Goal: Transaction & Acquisition: Purchase product/service

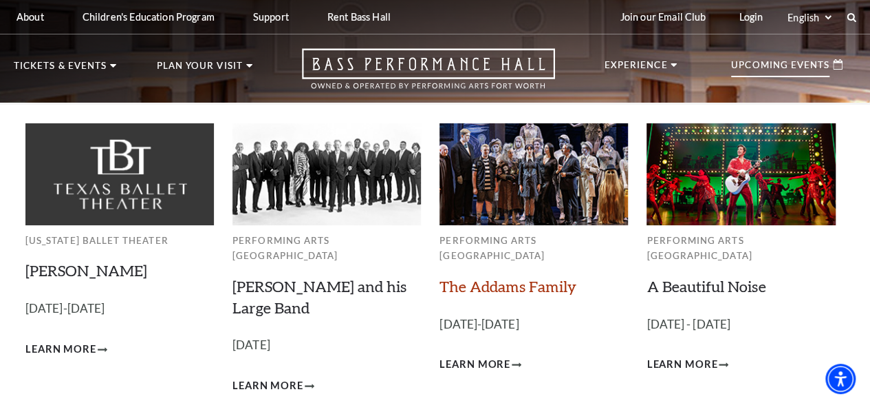
click at [504, 277] on link "The Addams Family" at bounding box center [508, 286] width 137 height 19
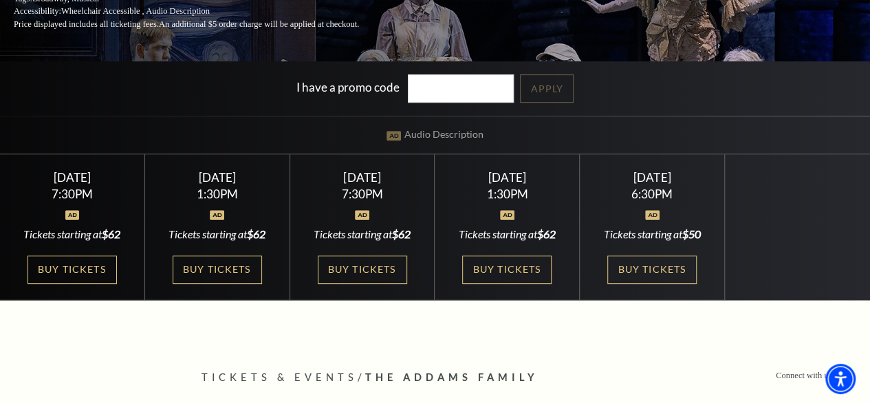
scroll to position [275, 0]
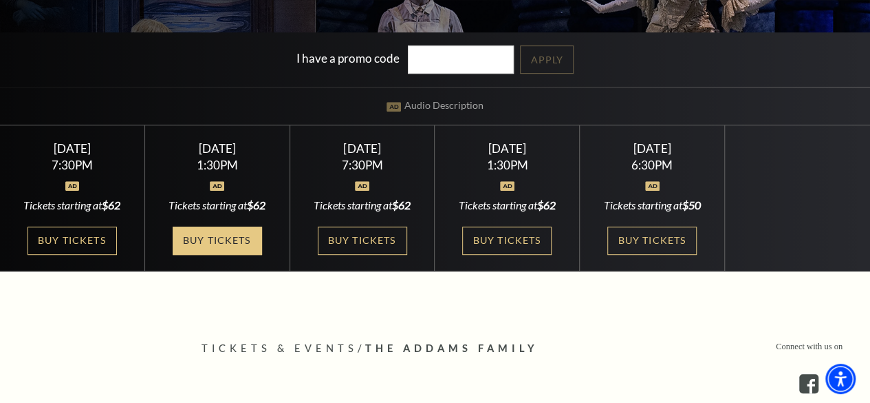
click at [248, 251] on link "Buy Tickets" at bounding box center [217, 240] width 89 height 28
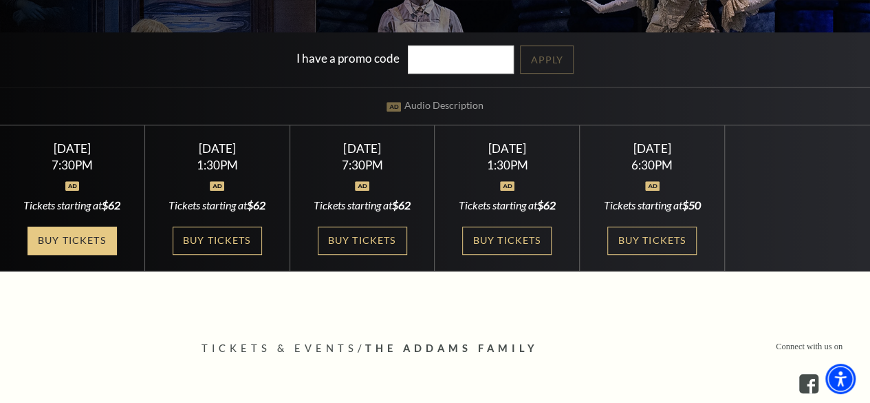
click at [102, 243] on link "Buy Tickets" at bounding box center [72, 240] width 89 height 28
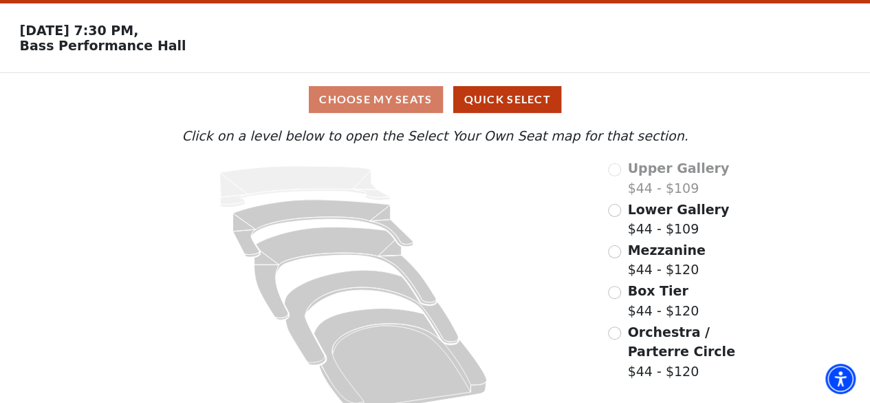
scroll to position [62, 0]
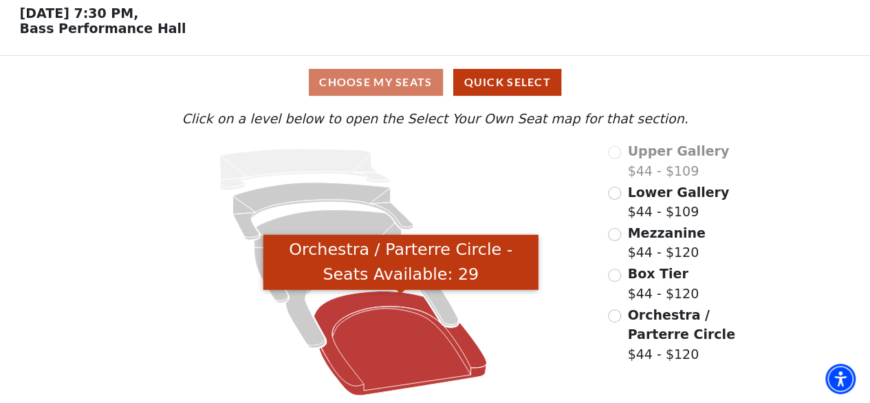
click at [366, 294] on icon "Orchestra / Parterre Circle - Seats Available: 29" at bounding box center [400, 343] width 173 height 105
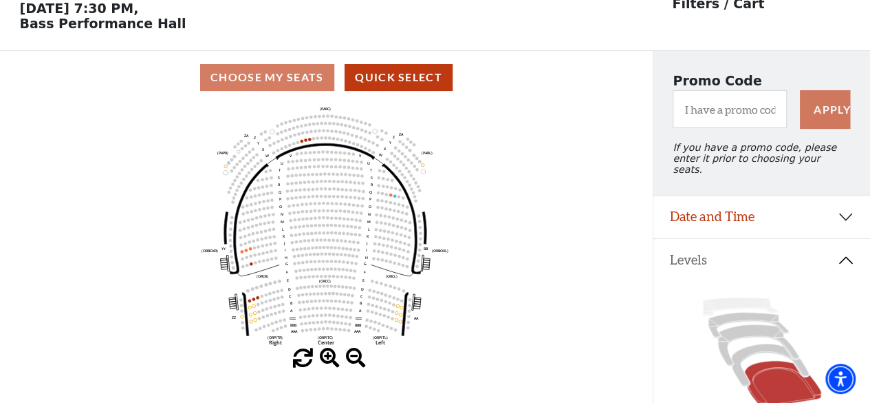
scroll to position [132, 0]
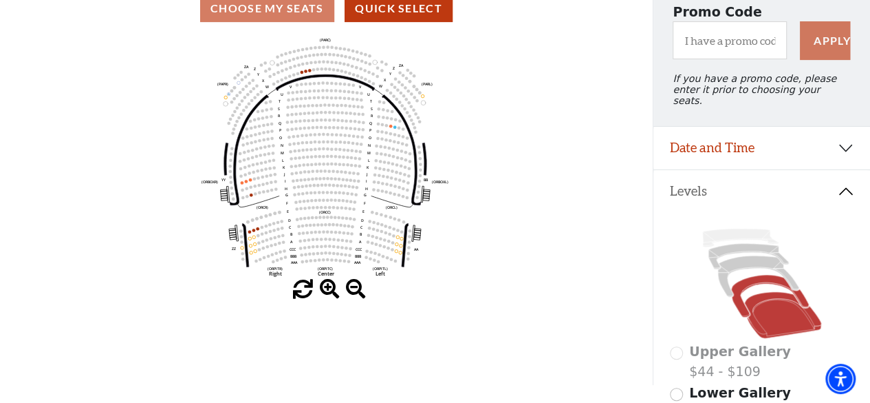
click at [760, 275] on icon at bounding box center [770, 296] width 78 height 42
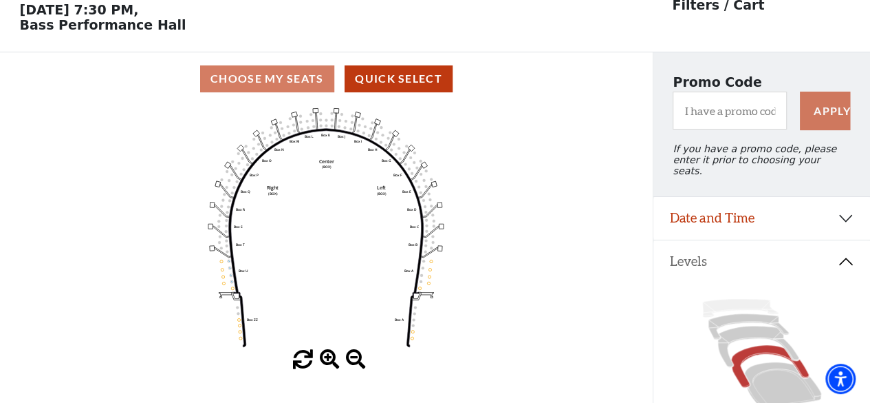
scroll to position [63, 0]
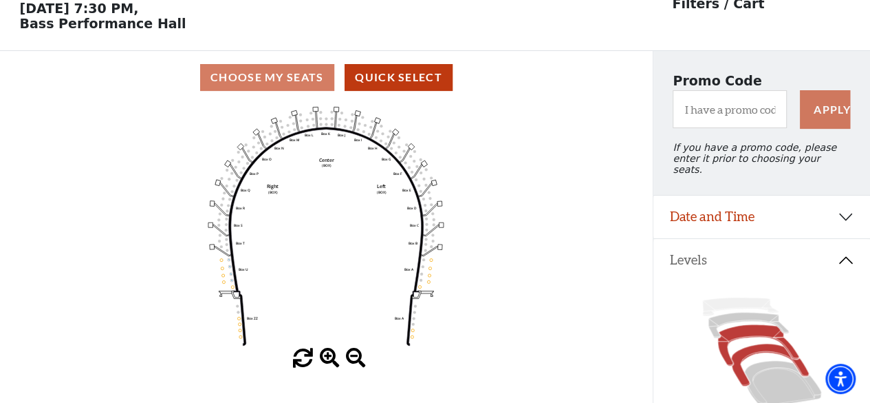
click at [750, 325] on icon at bounding box center [758, 345] width 81 height 41
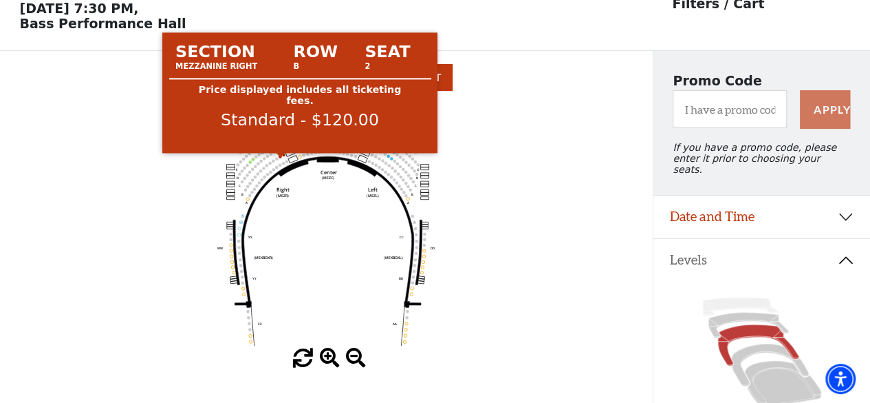
click at [280, 158] on circle at bounding box center [280, 156] width 3 height 3
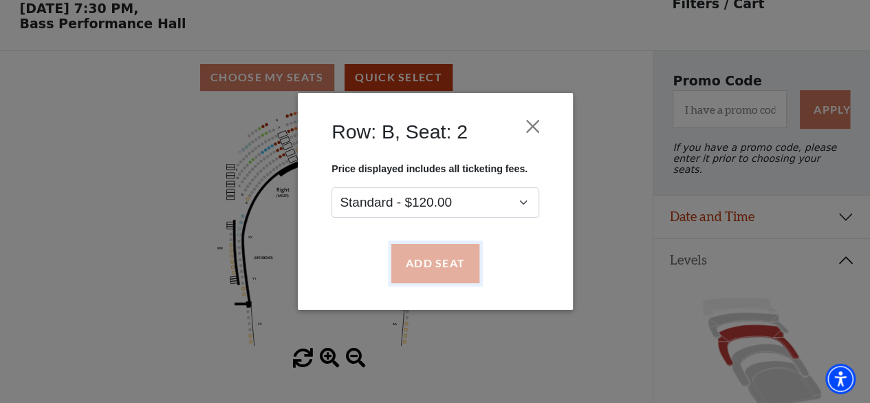
click at [436, 259] on button "Add Seat" at bounding box center [435, 263] width 88 height 39
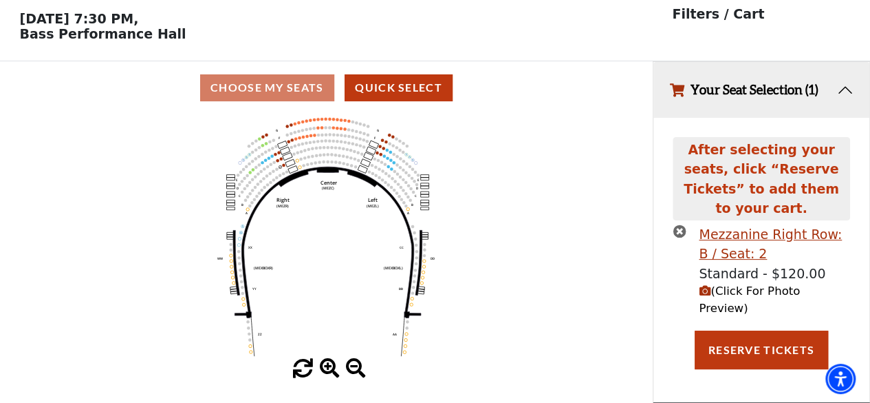
scroll to position [0, 0]
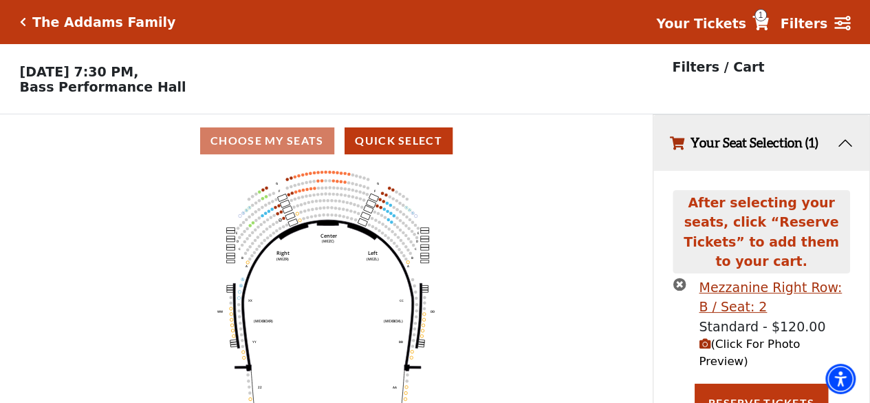
click at [733, 337] on span "(Click For Photo Preview)" at bounding box center [749, 352] width 101 height 30
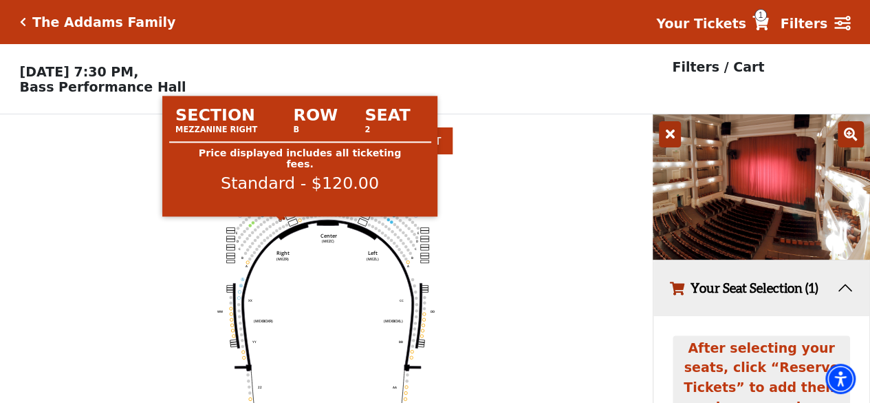
click at [279, 221] on circle at bounding box center [280, 219] width 3 height 3
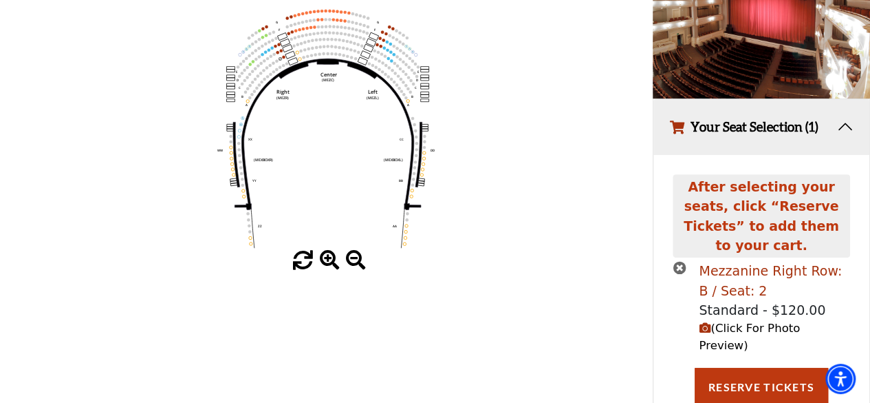
scroll to position [164, 0]
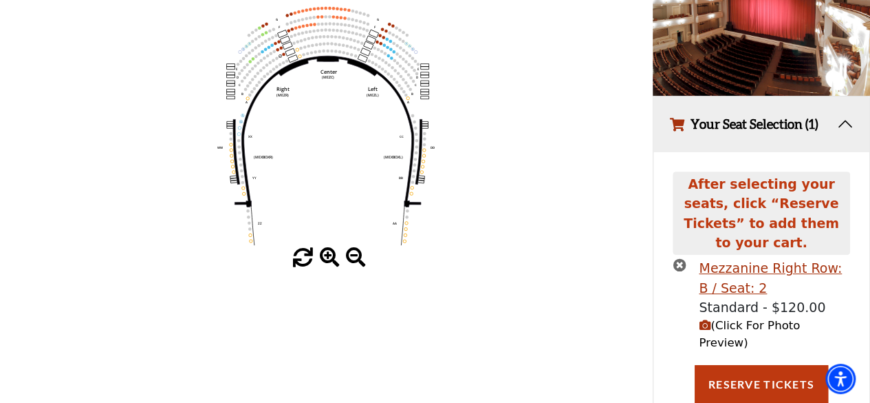
click at [682, 258] on icon "times-circle" at bounding box center [679, 264] width 13 height 13
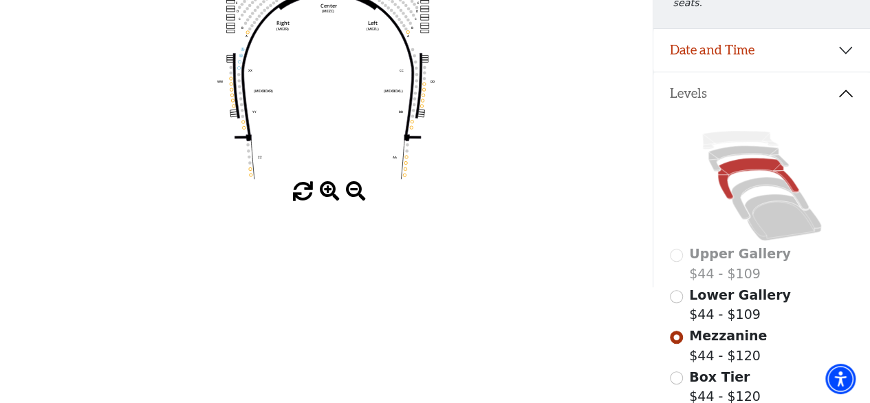
scroll to position [48, 0]
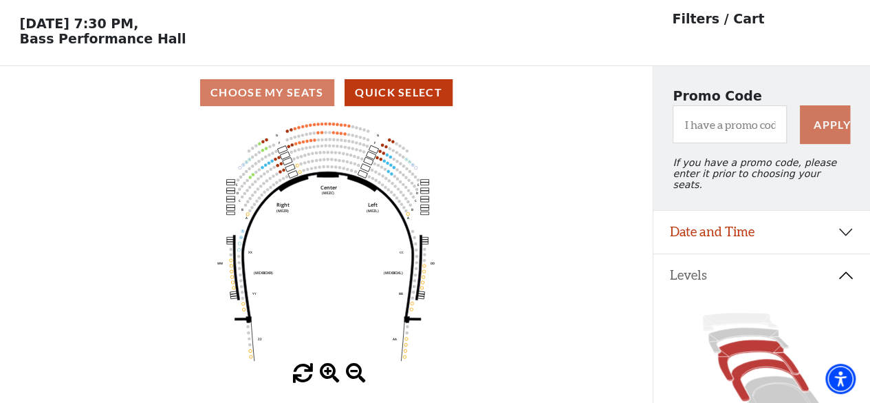
click at [765, 362] on icon at bounding box center [770, 379] width 78 height 42
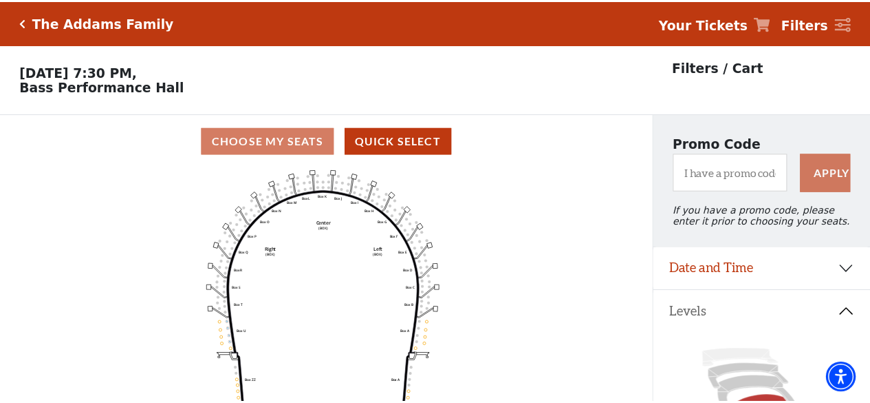
scroll to position [63, 0]
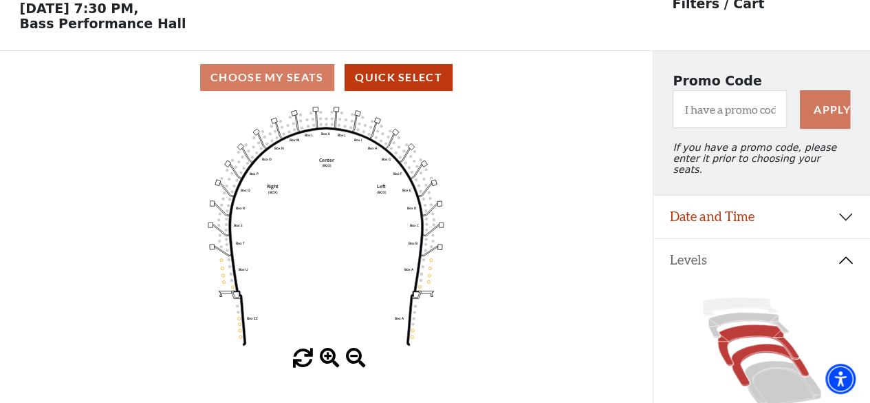
click at [747, 326] on icon at bounding box center [758, 345] width 81 height 41
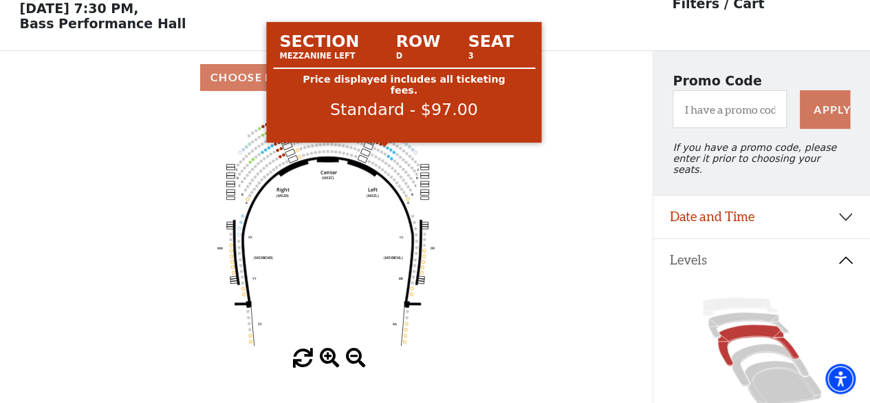
click at [385, 147] on circle at bounding box center [384, 145] width 3 height 3
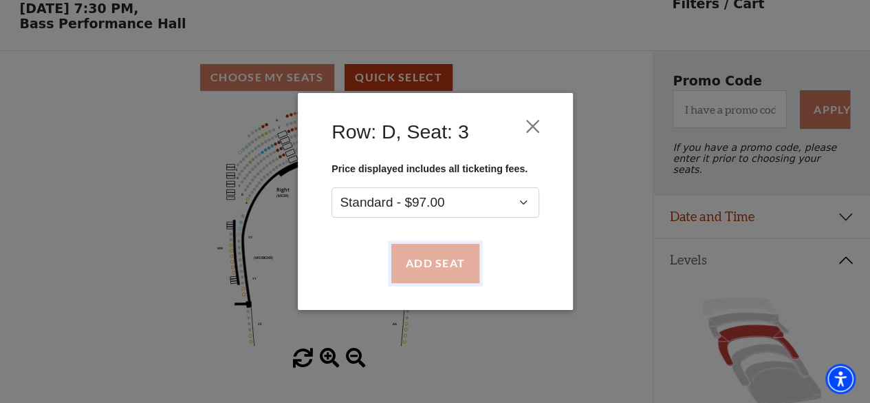
click at [433, 253] on button "Add Seat" at bounding box center [435, 263] width 88 height 39
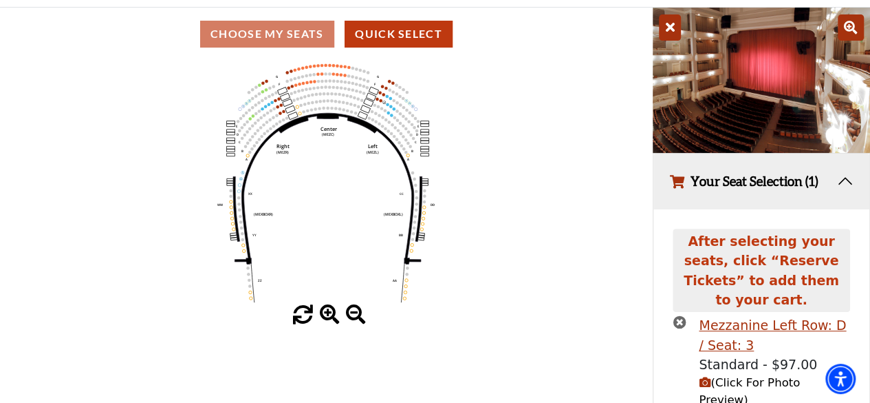
scroll to position [131, 0]
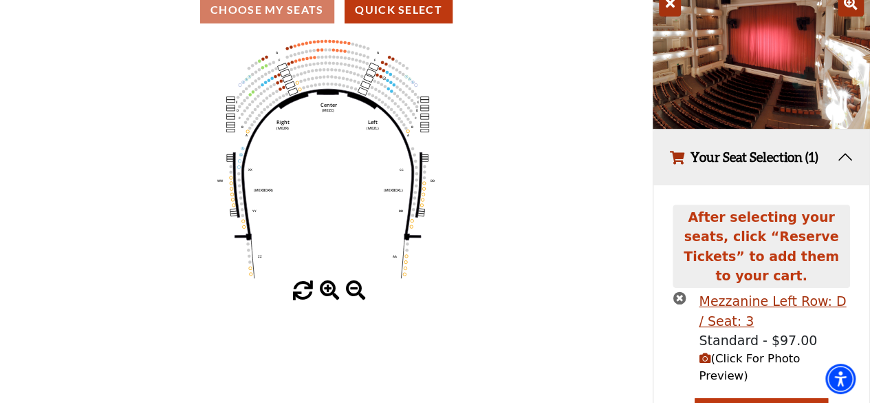
click at [758, 352] on span "(Click For Photo Preview)" at bounding box center [749, 367] width 101 height 30
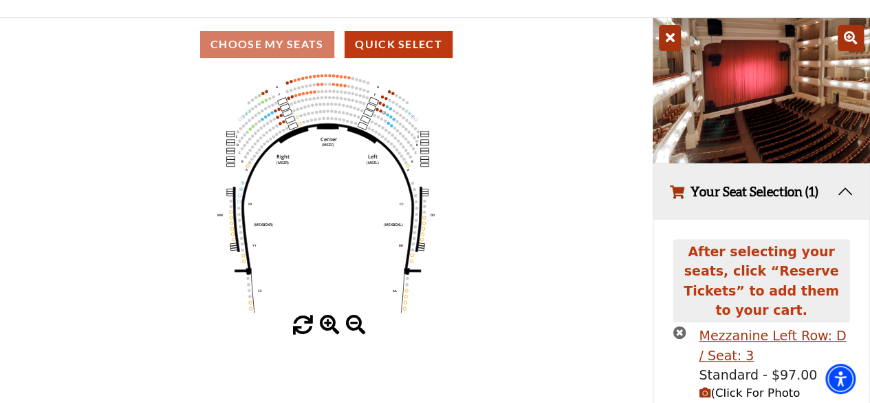
scroll to position [69, 0]
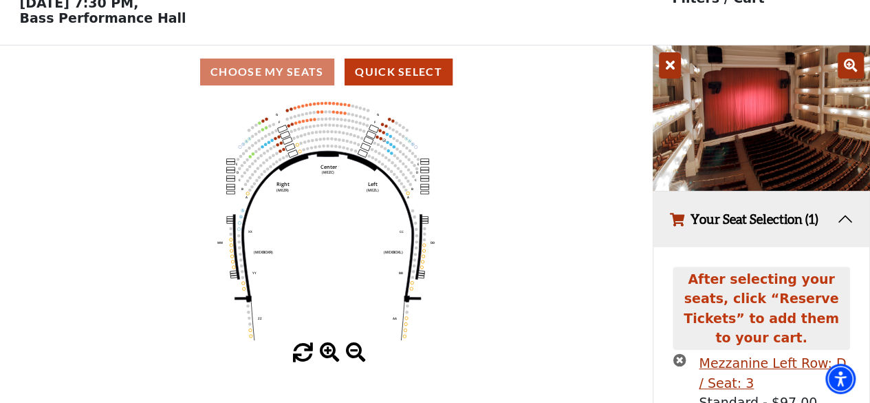
click at [387, 144] on use "Seat Selected" at bounding box center [387, 141] width 3 height 3
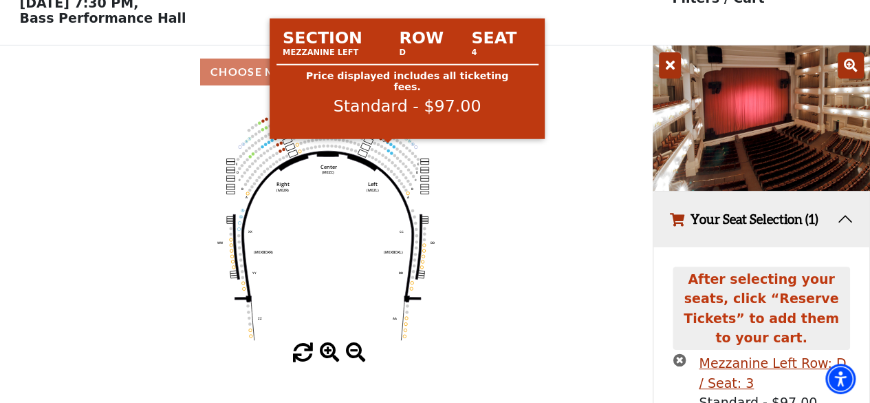
click at [387, 143] on circle at bounding box center [388, 141] width 3 height 3
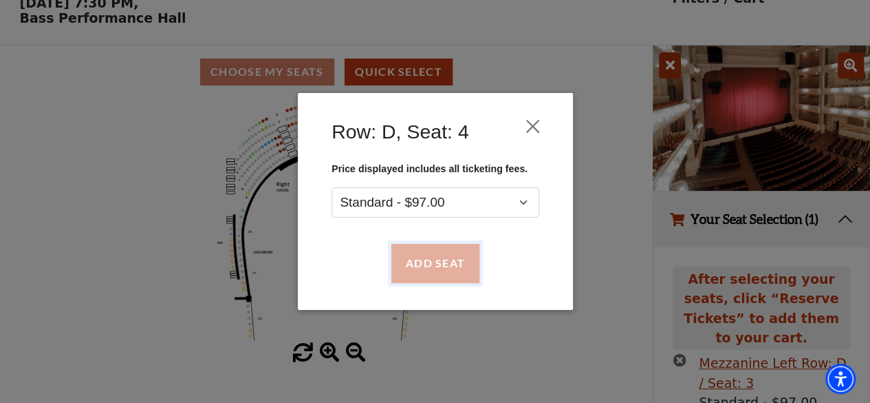
click at [427, 267] on button "Add Seat" at bounding box center [435, 263] width 88 height 39
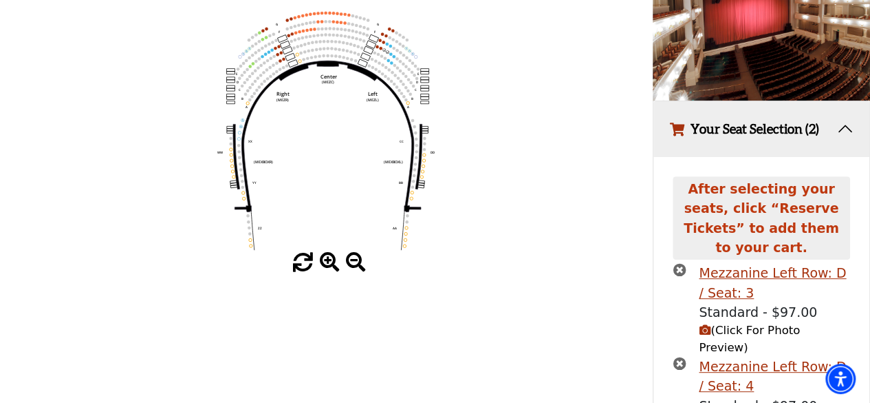
scroll to position [138, 0]
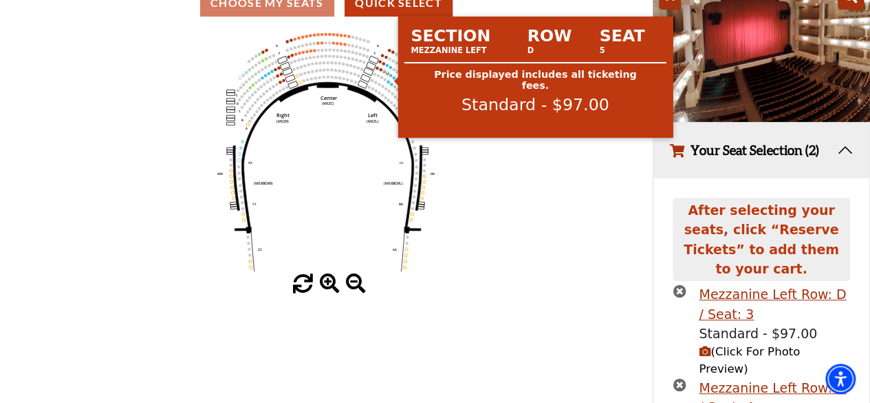
click at [391, 76] on circle at bounding box center [390, 75] width 3 height 3
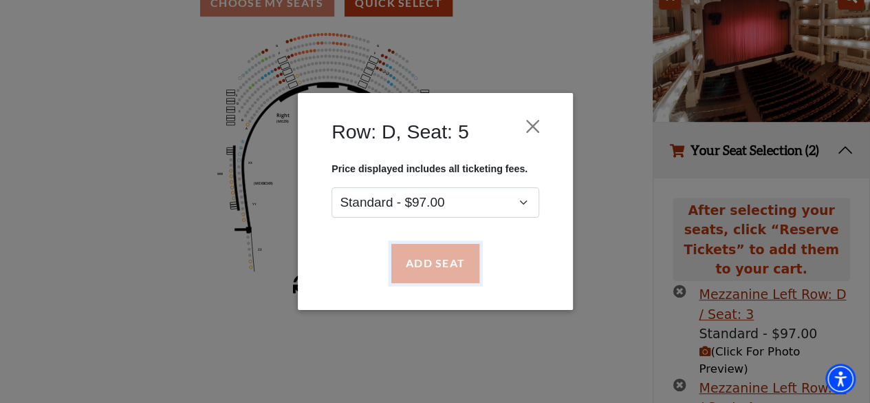
click at [421, 256] on button "Add Seat" at bounding box center [435, 263] width 88 height 39
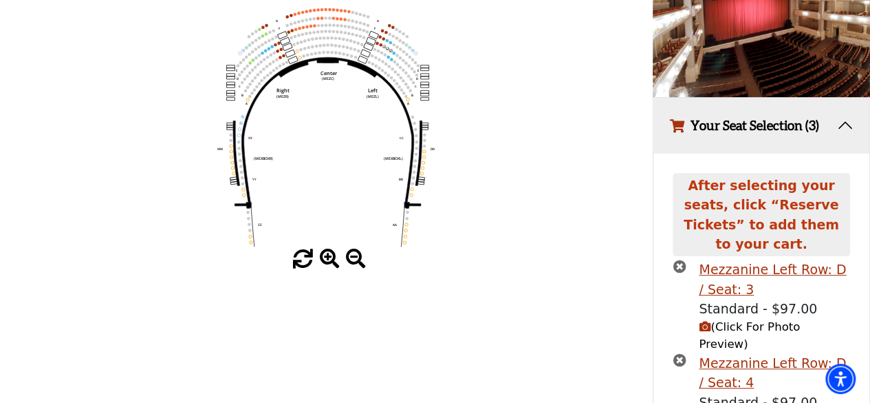
scroll to position [144, 0]
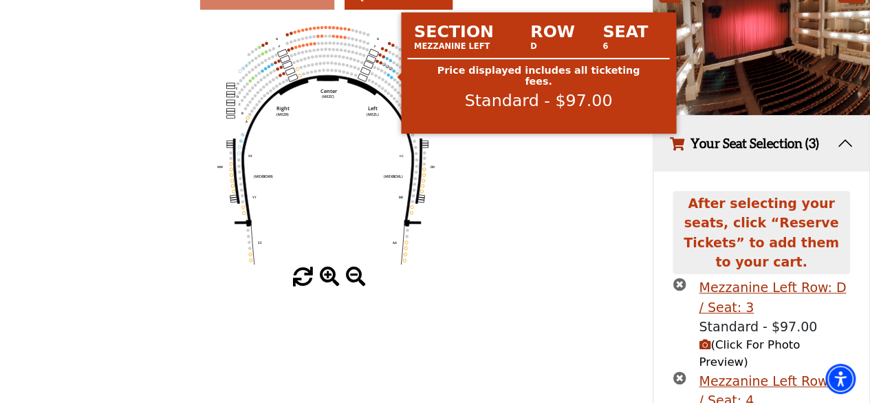
click at [394, 72] on circle at bounding box center [394, 70] width 3 height 3
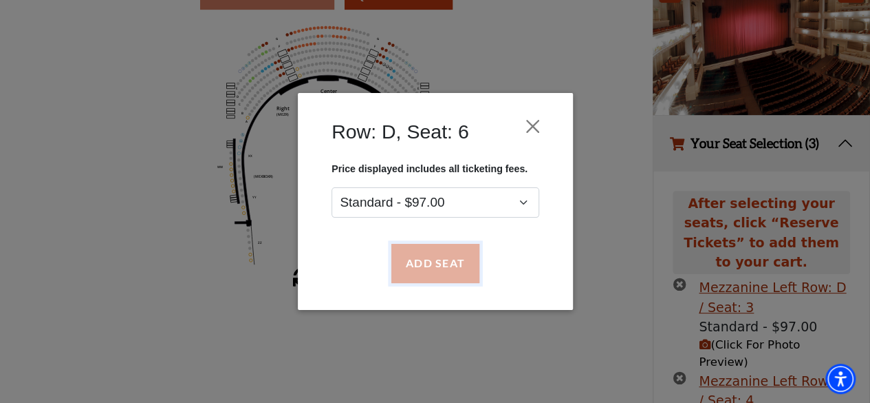
click at [433, 262] on button "Add Seat" at bounding box center [435, 263] width 88 height 39
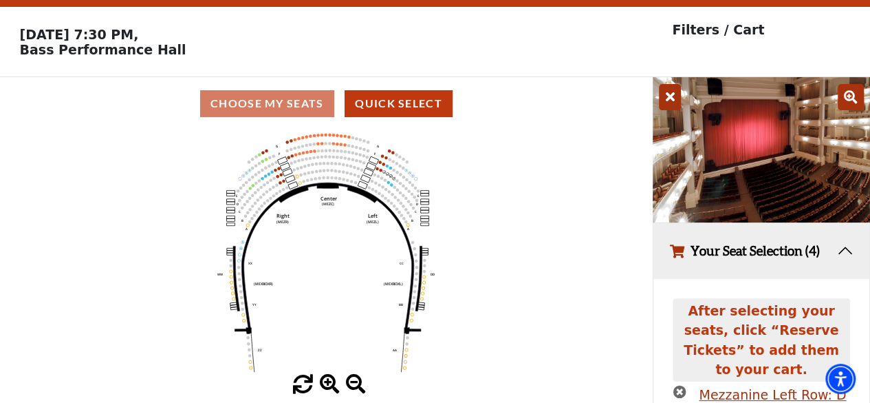
scroll to position [0, 0]
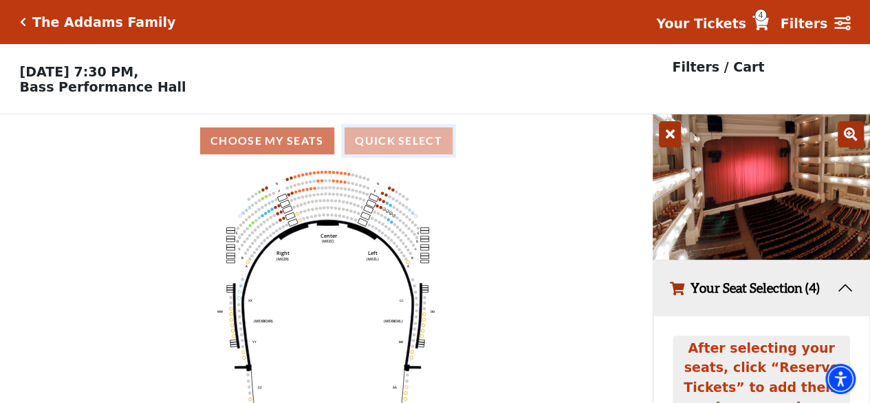
click at [385, 150] on button "Quick Select" at bounding box center [399, 140] width 108 height 27
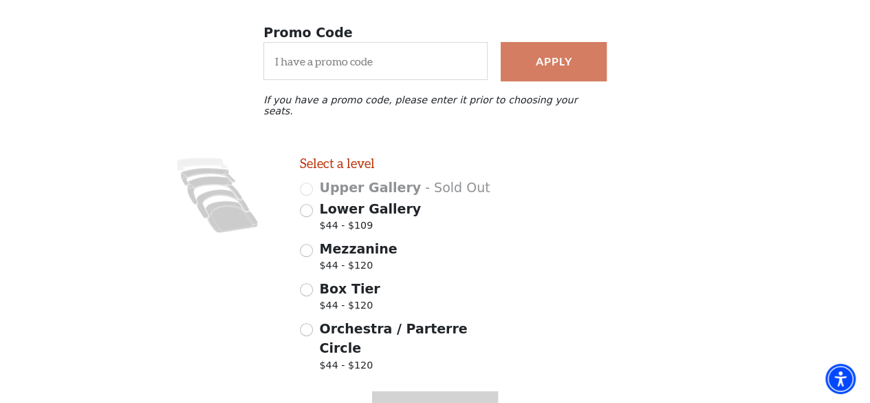
scroll to position [275, 0]
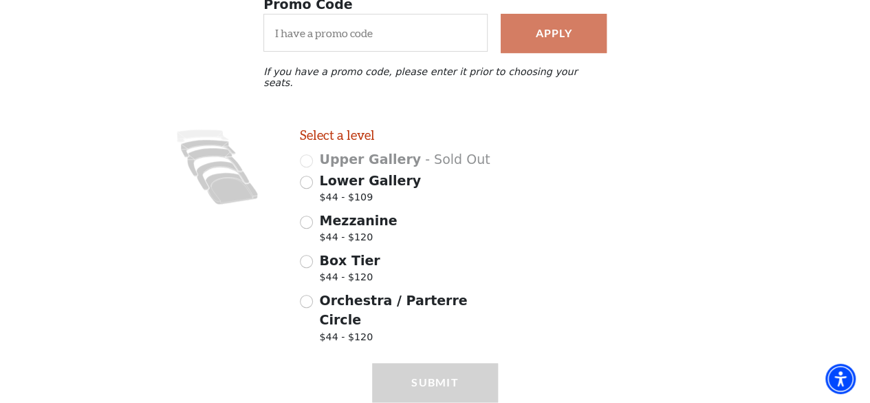
click at [467, 292] on span "Orchestra / Parterre Circle" at bounding box center [393, 309] width 148 height 35
click at [313, 294] on input "Orchestra / Parterre Circle $44 - $120" at bounding box center [306, 300] width 13 height 13
radio input "true"
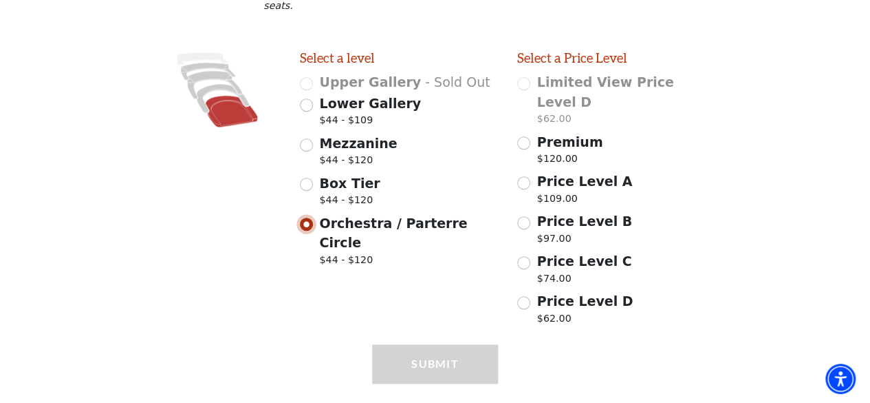
scroll to position [359, 0]
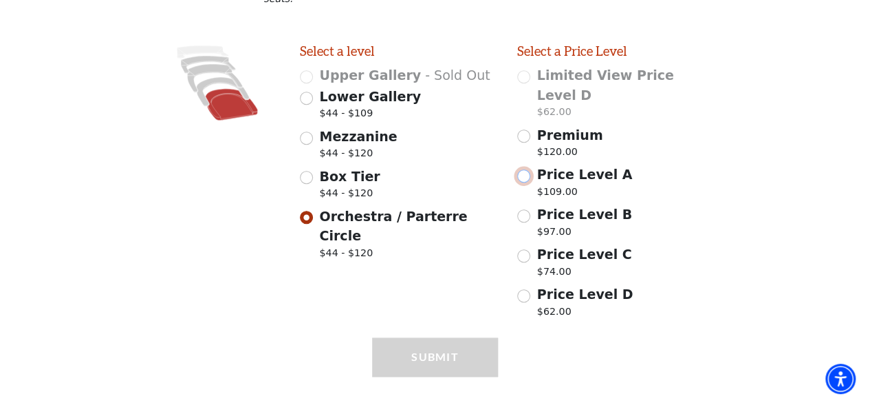
click at [526, 169] on input "Price Level A $109.00" at bounding box center [523, 175] width 13 height 13
radio input "true"
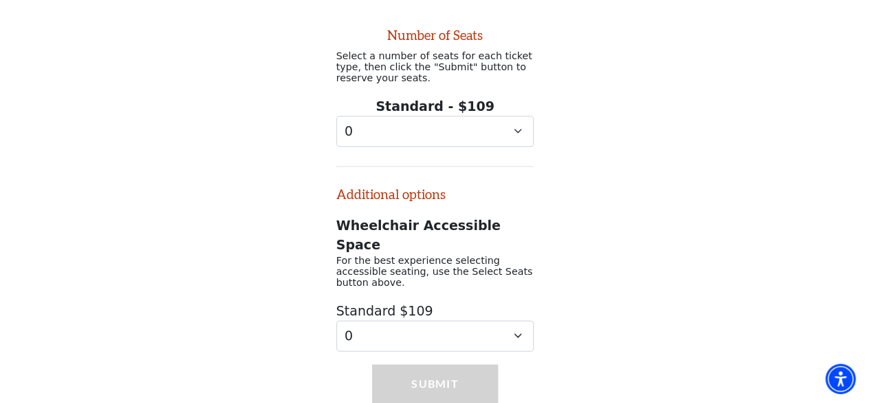
scroll to position [685, 0]
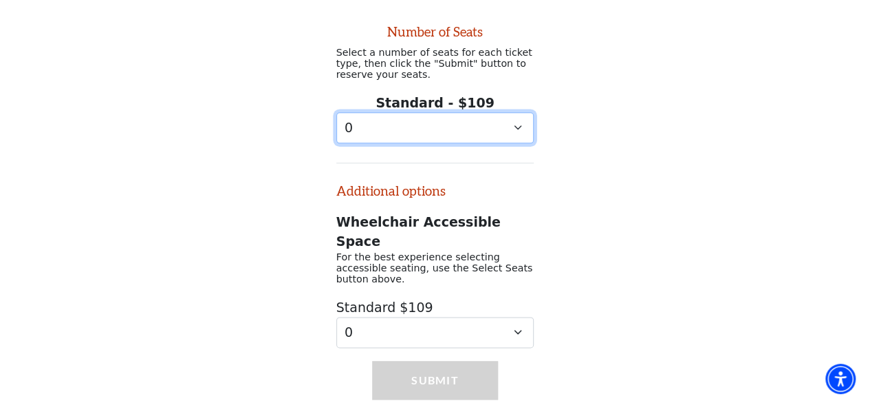
click at [512, 112] on select "0 1 2 3 4 5 6 7 8 9" at bounding box center [435, 127] width 198 height 31
select select "4"
click at [336, 112] on select "0 1 2 3 4 5 6 7 8 9" at bounding box center [435, 127] width 198 height 31
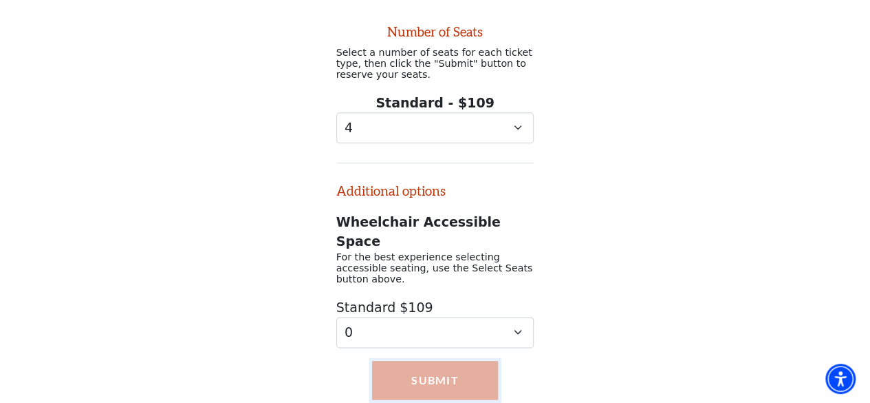
click at [469, 361] on button "Submit" at bounding box center [434, 380] width 125 height 39
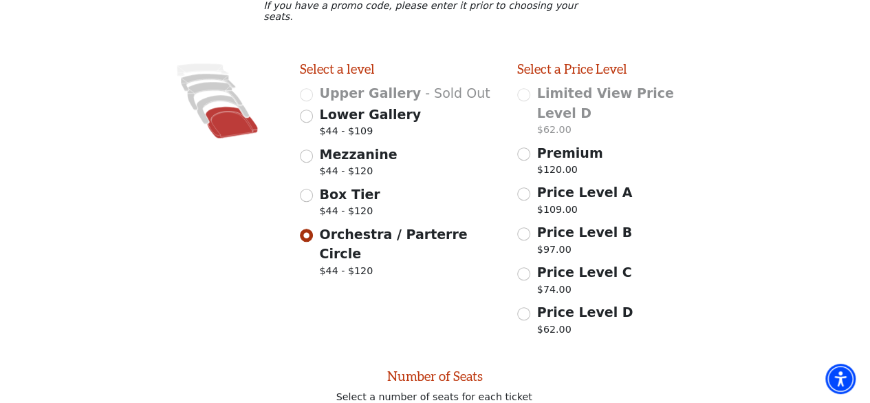
scroll to position [135, 0]
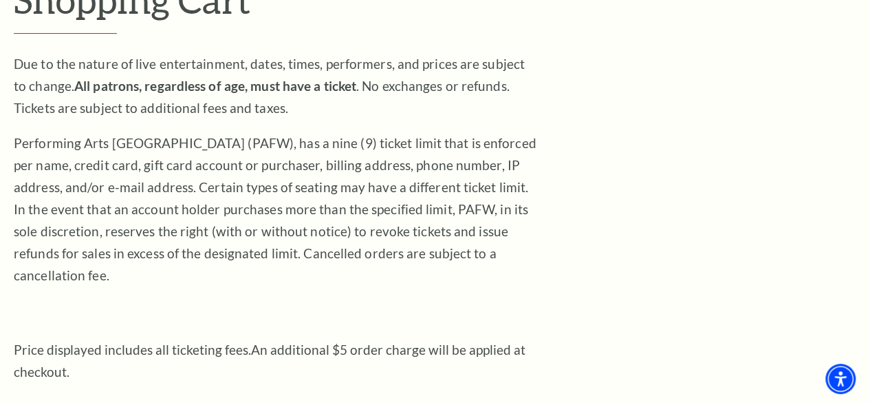
scroll to position [138, 0]
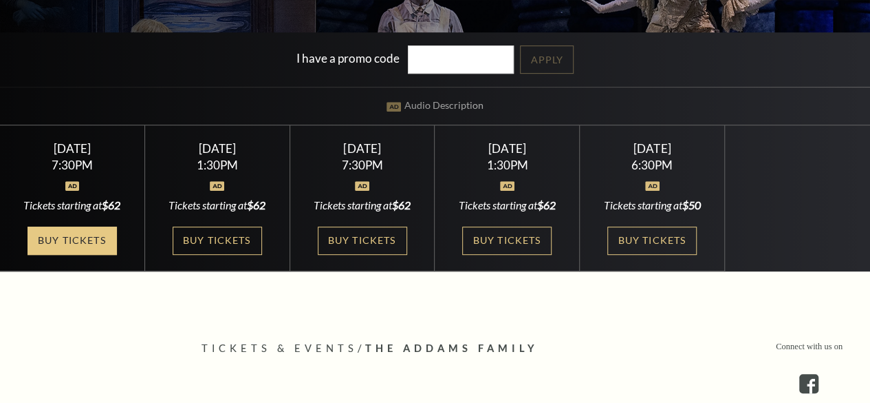
click at [59, 236] on link "Buy Tickets" at bounding box center [72, 240] width 89 height 28
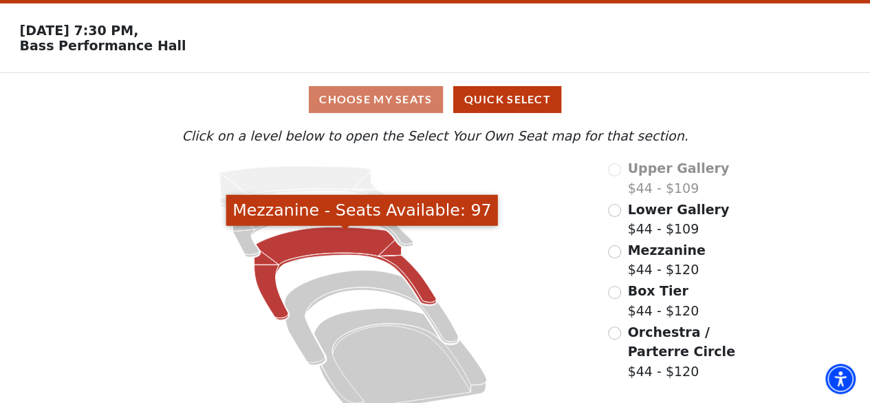
scroll to position [62, 0]
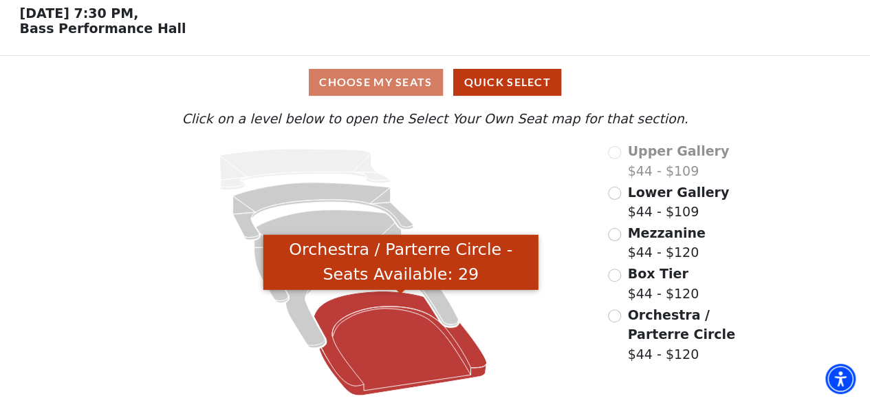
click at [369, 341] on icon "Orchestra / Parterre Circle - Seats Available: 29" at bounding box center [400, 343] width 173 height 105
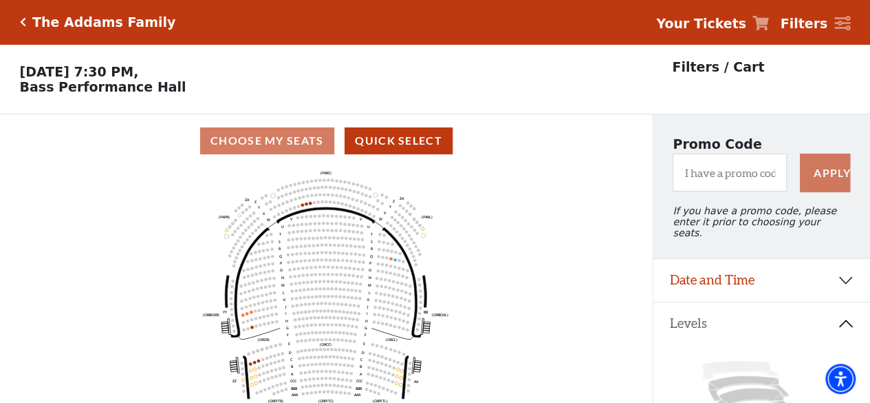
scroll to position [63, 0]
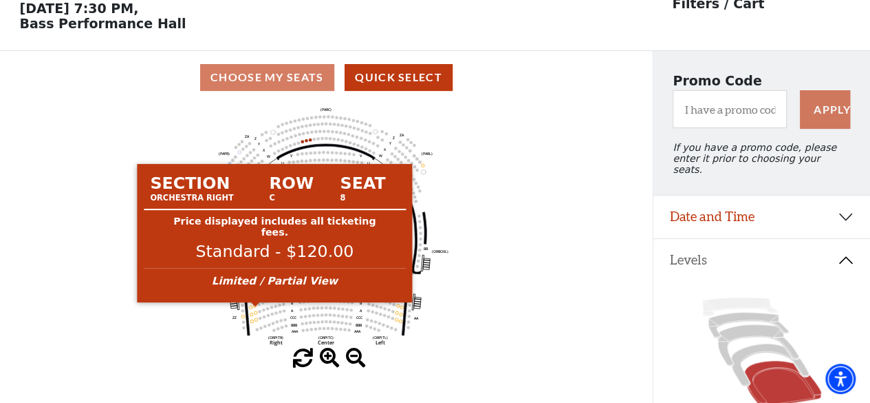
click at [256, 306] on circle at bounding box center [255, 304] width 3 height 3
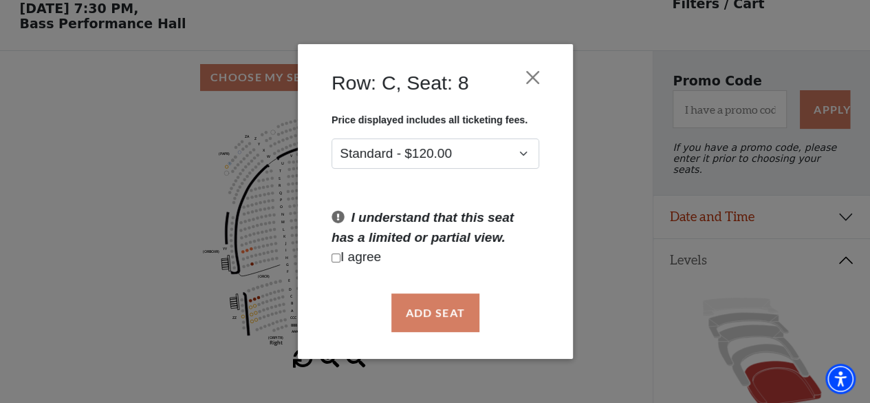
click at [462, 314] on div "Add Seat" at bounding box center [436, 312] width 234 height 65
click at [368, 260] on p "I agree" at bounding box center [436, 257] width 208 height 20
click at [334, 254] on input "Checkbox field" at bounding box center [336, 257] width 9 height 9
checkbox input "true"
click at [436, 326] on button "Add Seat" at bounding box center [435, 312] width 88 height 39
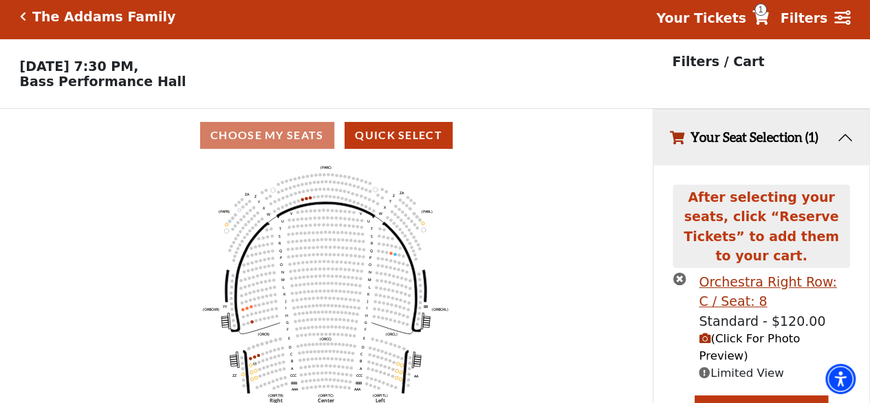
scroll to position [3, 0]
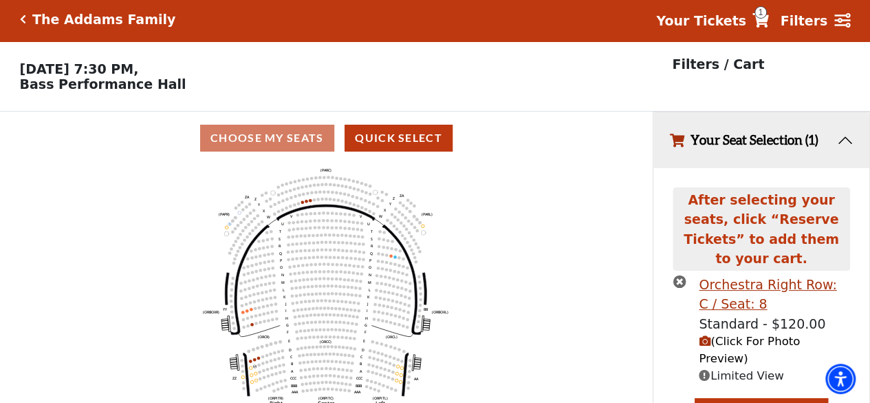
click at [736, 334] on span "(Click For Photo Preview)" at bounding box center [749, 349] width 101 height 30
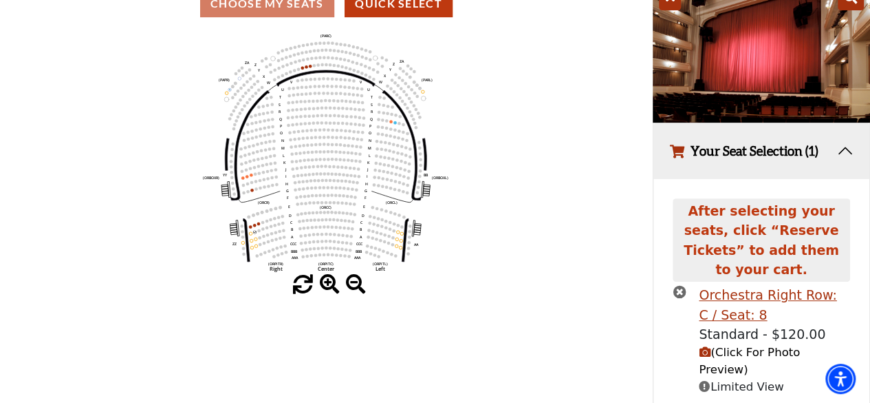
scroll to position [140, 0]
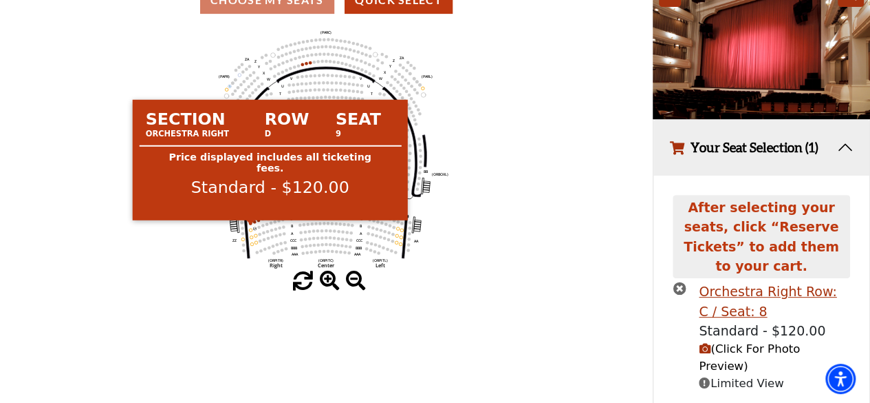
click at [250, 224] on circle at bounding box center [250, 223] width 3 height 3
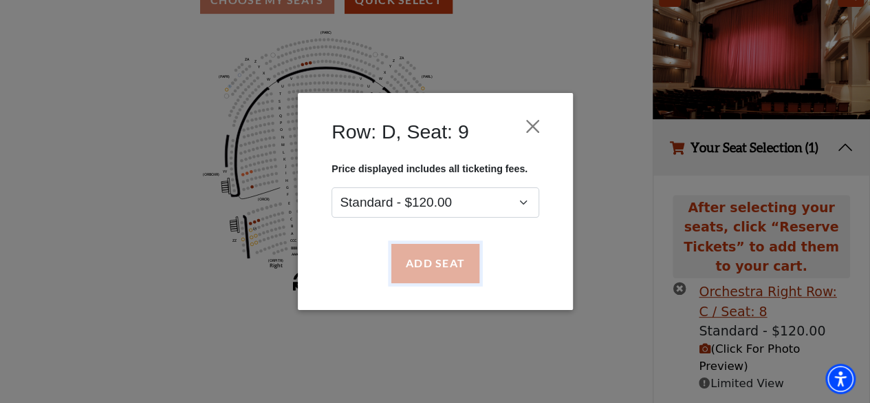
click at [409, 257] on button "Add Seat" at bounding box center [435, 263] width 88 height 39
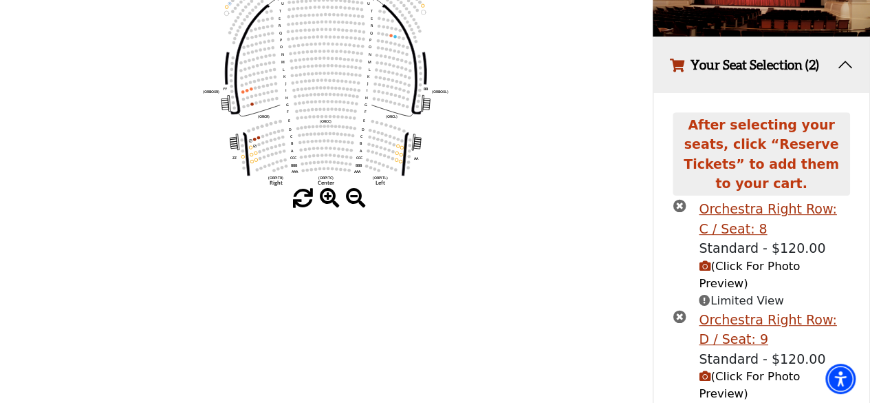
scroll to position [224, 0]
click at [718, 369] on span "(Click For Photo Preview)" at bounding box center [749, 384] width 101 height 30
click at [707, 369] on icon "(Click For Photo Preview)" at bounding box center [705, 375] width 12 height 12
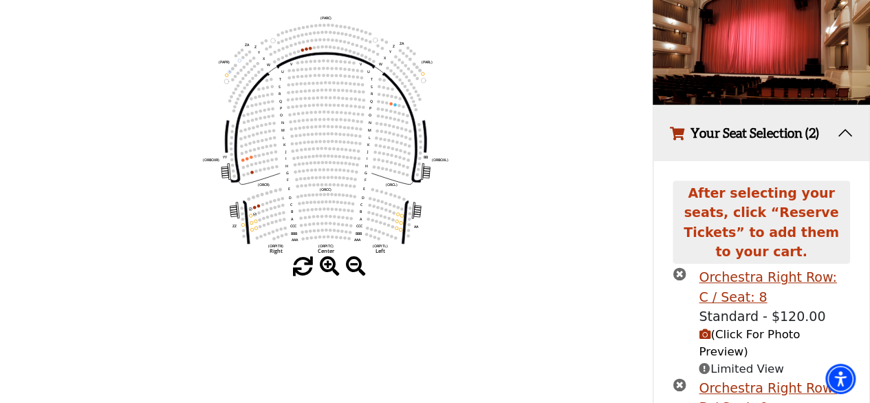
click at [722, 328] on span "(Click For Photo Preview)" at bounding box center [749, 343] width 101 height 30
click at [708, 328] on icon "(Click For Photo Preview)" at bounding box center [705, 334] width 12 height 12
click at [720, 328] on span "(Click For Photo Preview)" at bounding box center [749, 343] width 101 height 30
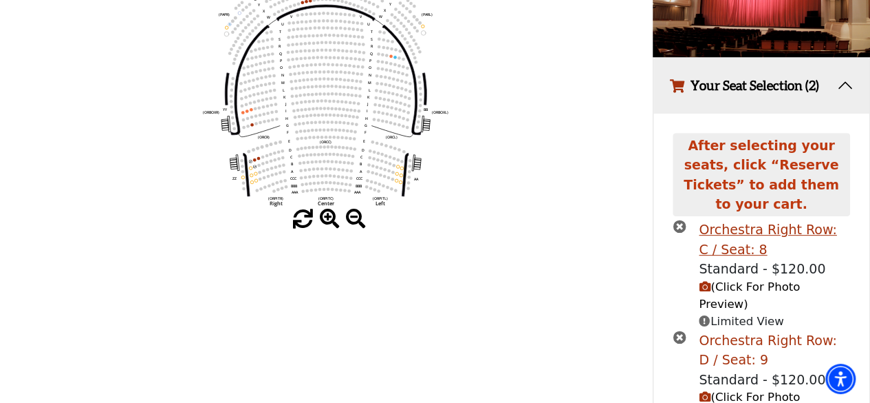
scroll to position [224, 0]
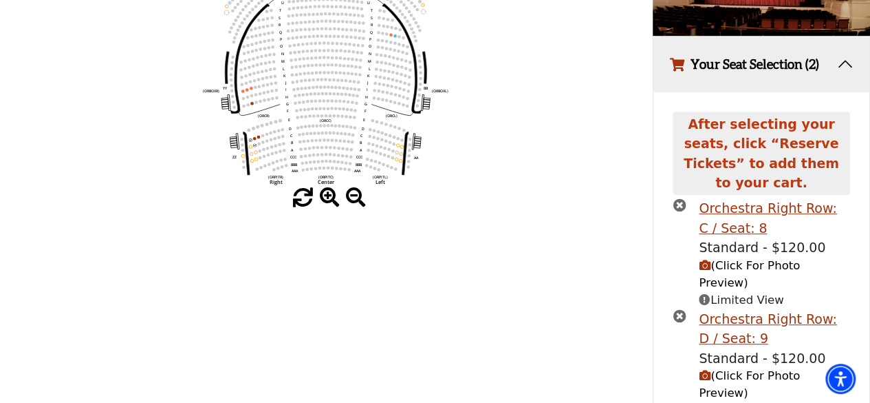
click at [710, 369] on span "(Click For Photo Preview)" at bounding box center [749, 384] width 101 height 30
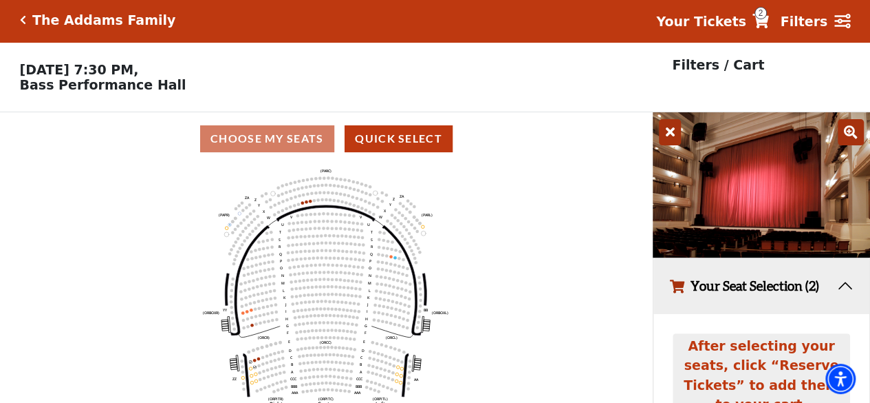
scroll to position [0, 0]
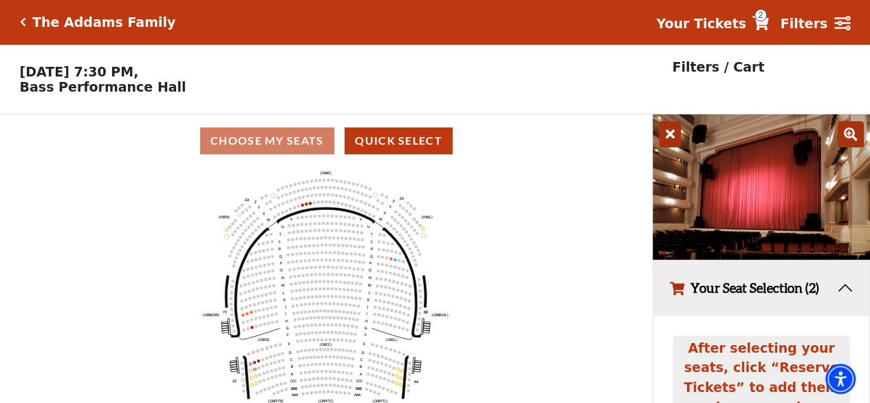
click at [313, 144] on div "Choose My Seats Quick Select" at bounding box center [326, 140] width 653 height 27
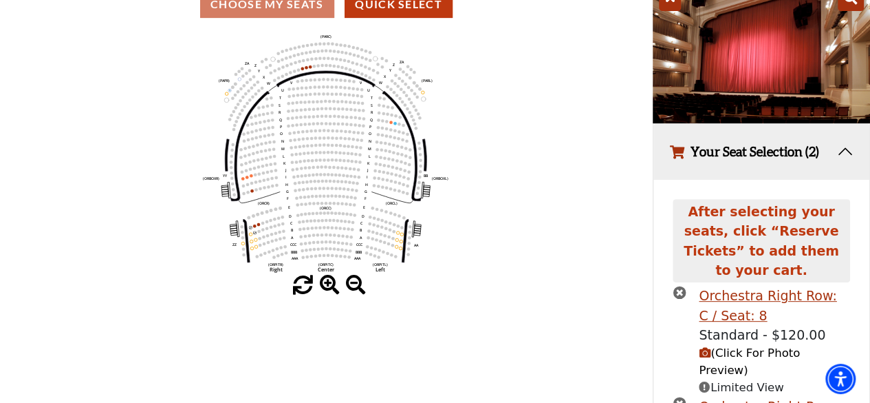
scroll to position [138, 0]
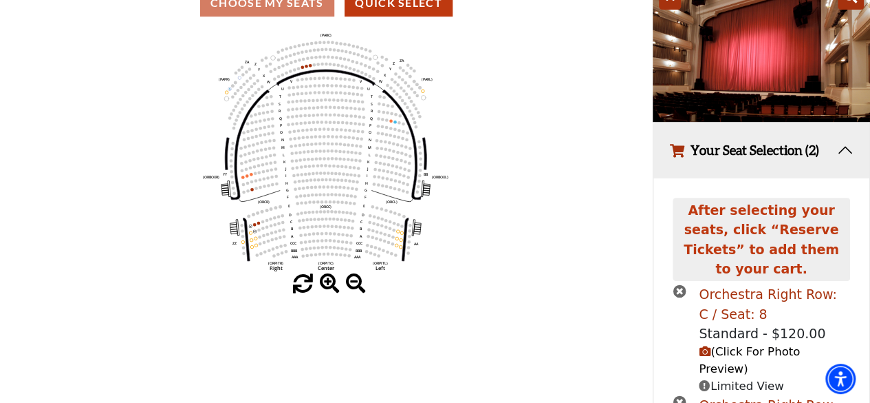
click at [727, 284] on div "Orchestra Right Row: C / Seat: 8" at bounding box center [774, 303] width 151 height 39
click at [705, 345] on icon "(Click For Photo Preview)" at bounding box center [705, 351] width 12 height 12
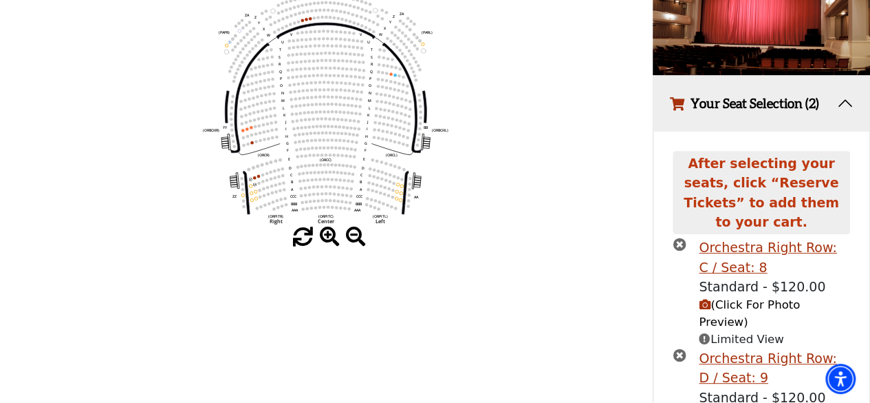
scroll to position [206, 0]
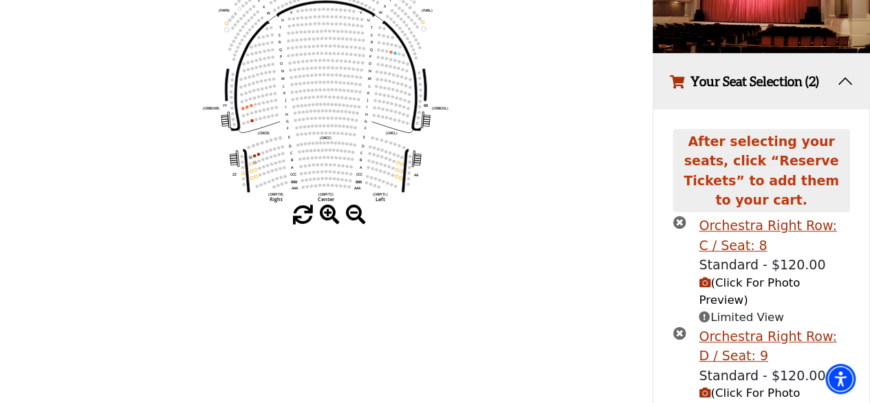
click at [707, 387] on icon "(Click For Photo Preview)" at bounding box center [705, 393] width 12 height 12
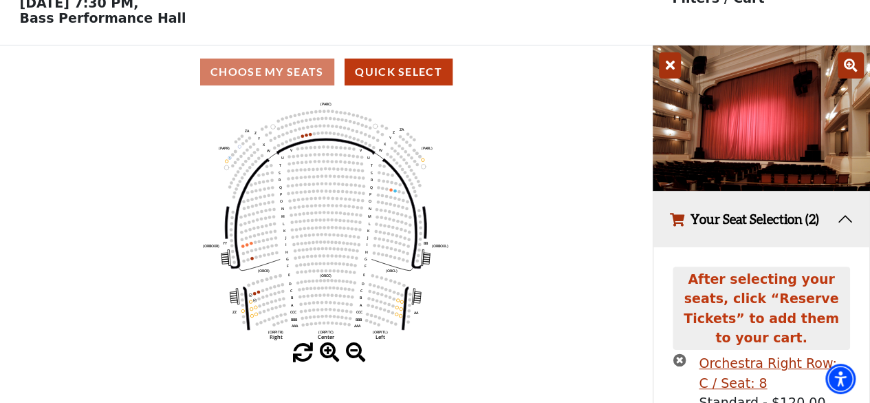
click at [854, 69] on icon at bounding box center [851, 65] width 26 height 26
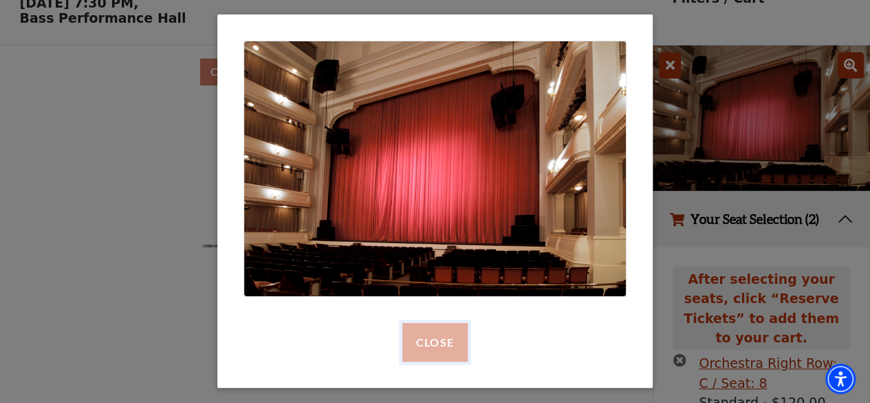
click at [447, 339] on button "Close" at bounding box center [435, 342] width 65 height 39
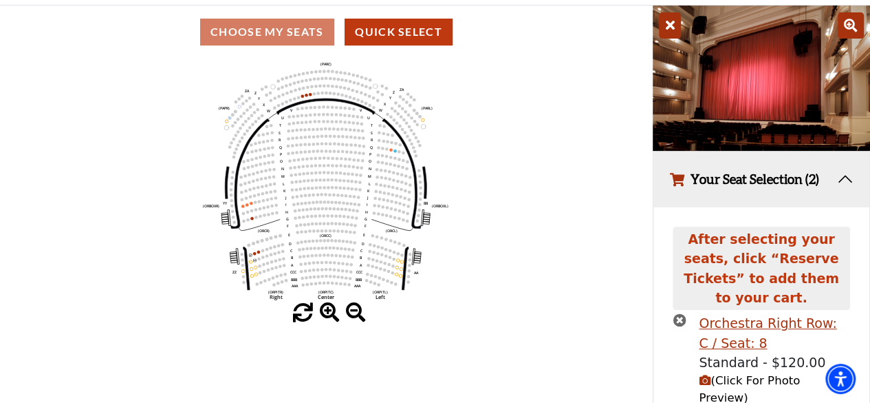
scroll to position [0, 0]
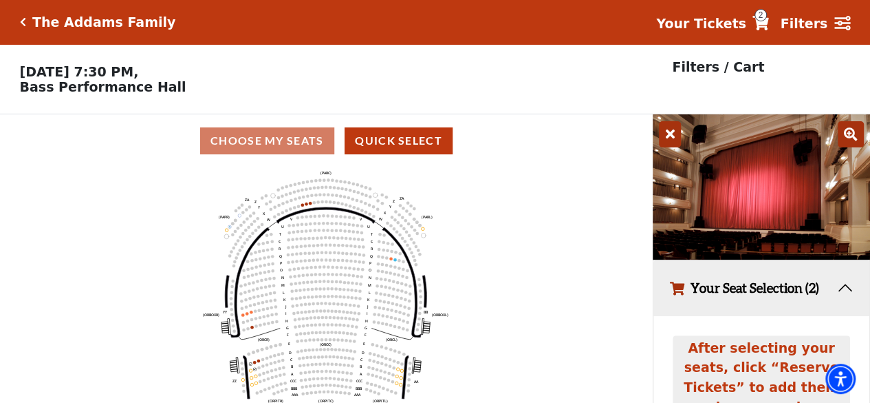
click at [21, 17] on icon "Click here to go back to filters" at bounding box center [23, 22] width 6 height 10
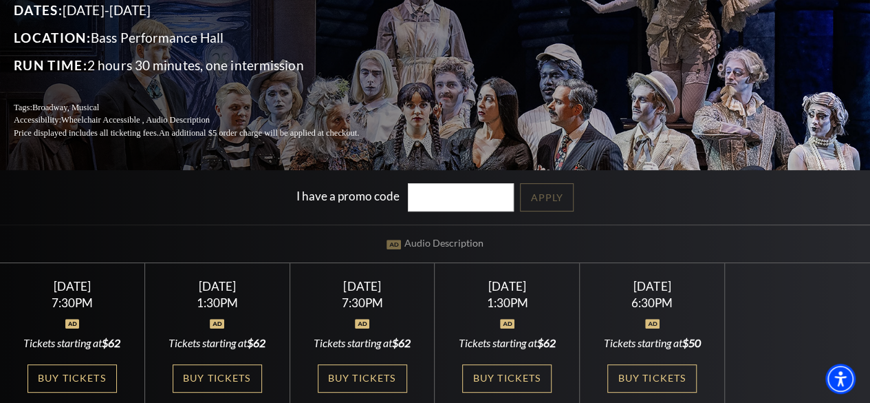
scroll to position [206, 0]
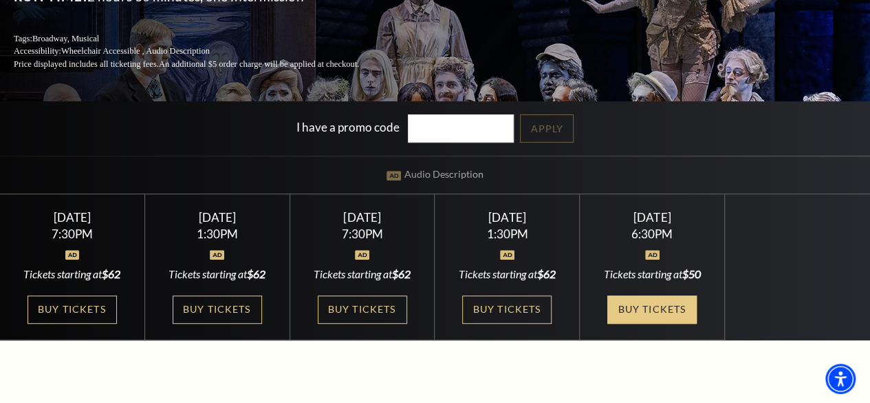
click at [656, 310] on link "Buy Tickets" at bounding box center [652, 309] width 89 height 28
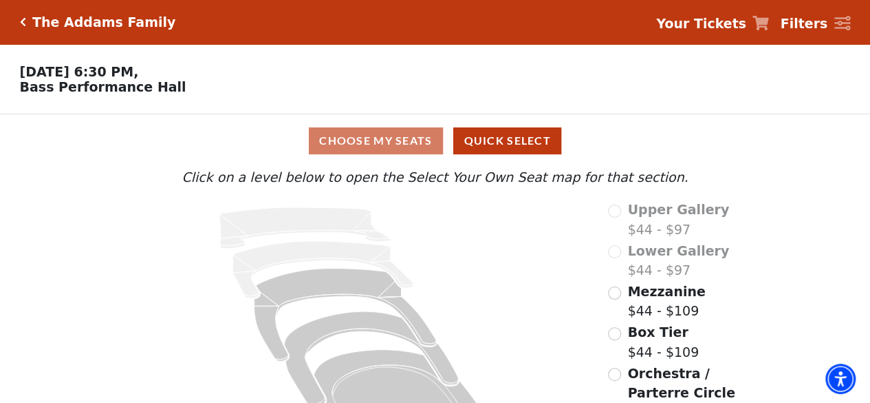
click at [23, 23] on icon "Click here to go back to filters" at bounding box center [23, 22] width 6 height 10
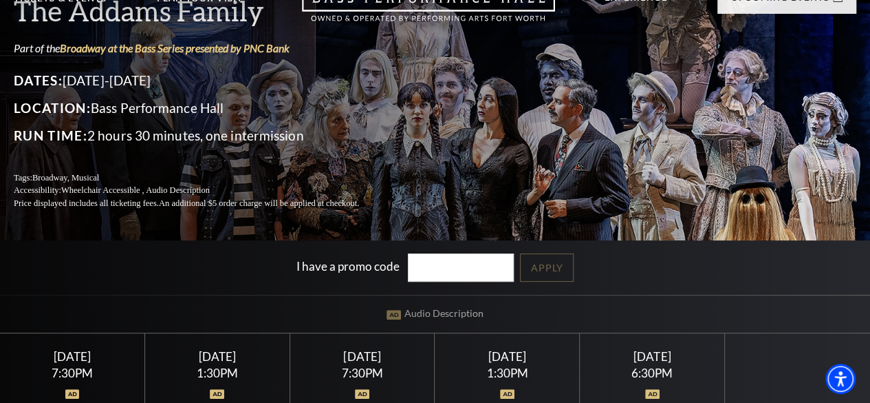
scroll to position [206, 0]
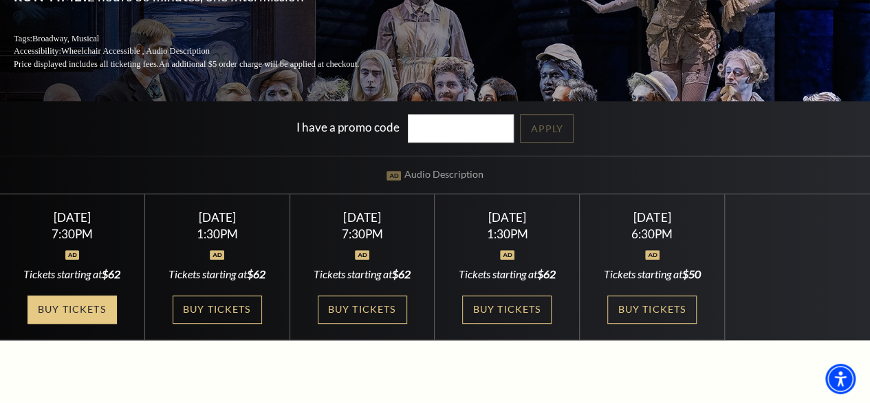
click at [72, 313] on link "Buy Tickets" at bounding box center [72, 309] width 89 height 28
click at [98, 310] on link "Buy Tickets" at bounding box center [72, 309] width 89 height 28
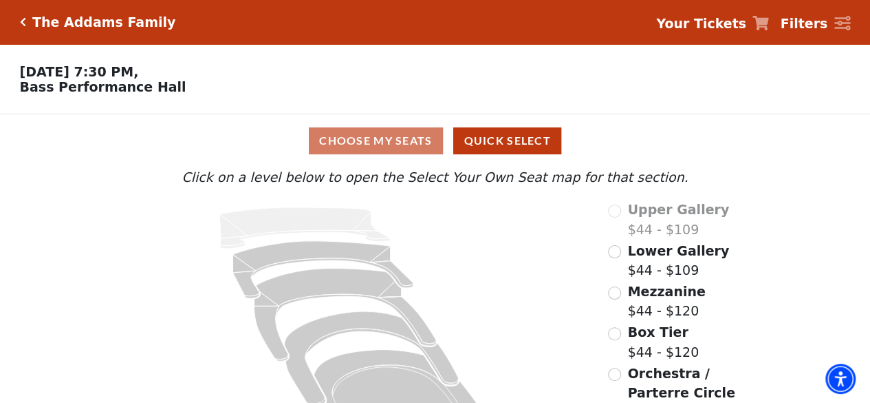
scroll to position [62, 0]
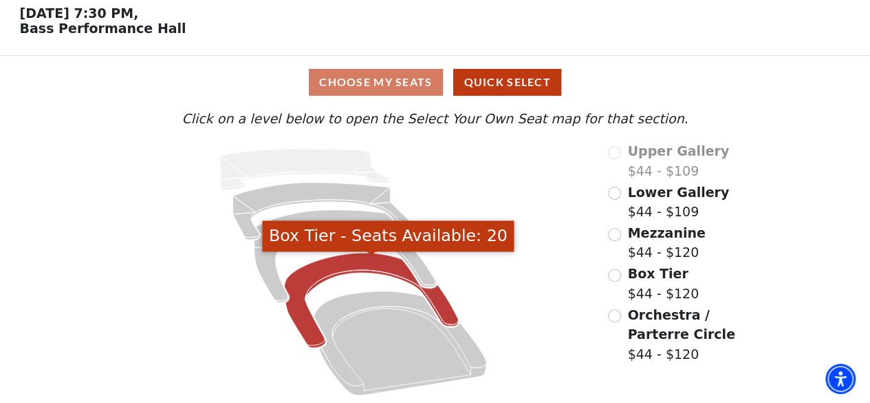
click at [390, 268] on icon "Box Tier - Seats Available: 20" at bounding box center [372, 300] width 174 height 95
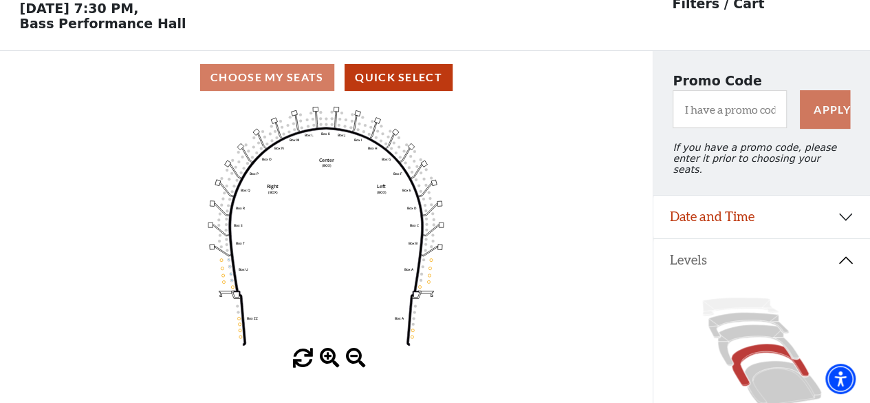
scroll to position [63, 0]
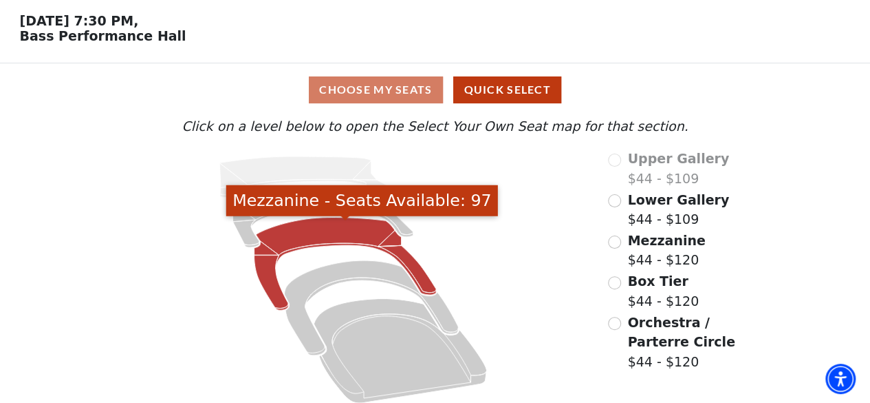
scroll to position [62, 0]
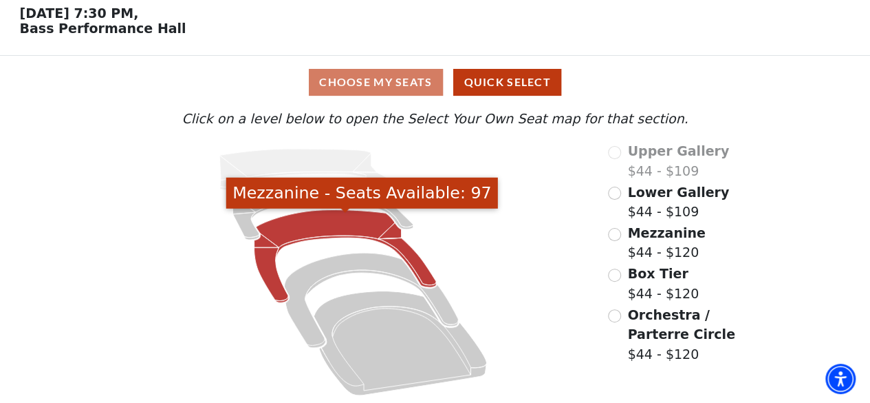
click at [270, 259] on icon "Mezzanine - Seats Available: 97" at bounding box center [346, 256] width 182 height 93
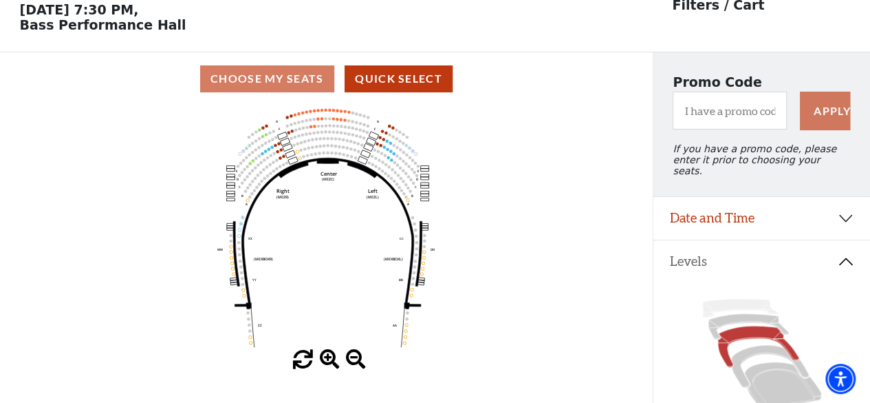
scroll to position [63, 0]
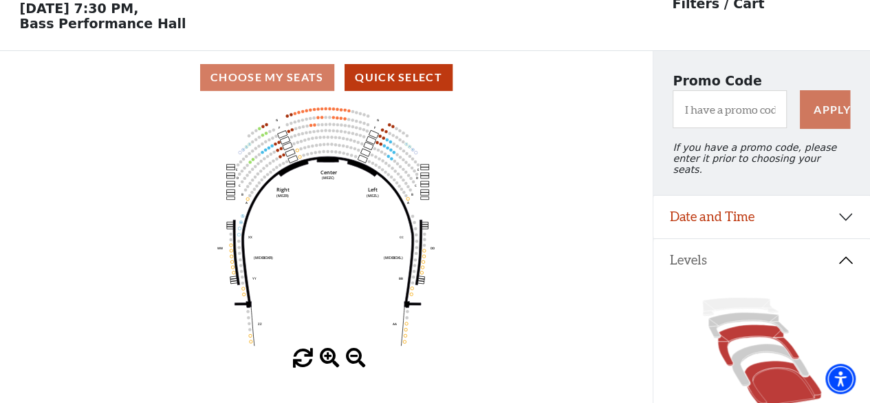
click at [808, 390] on icon at bounding box center [783, 384] width 77 height 46
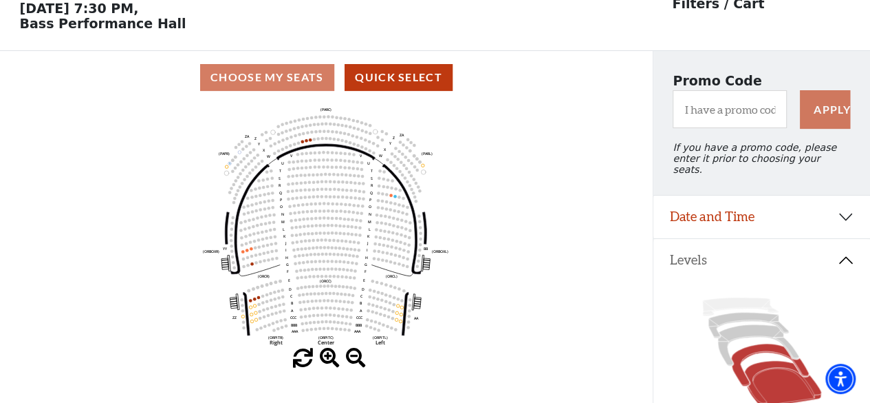
click at [769, 345] on icon at bounding box center [770, 364] width 78 height 42
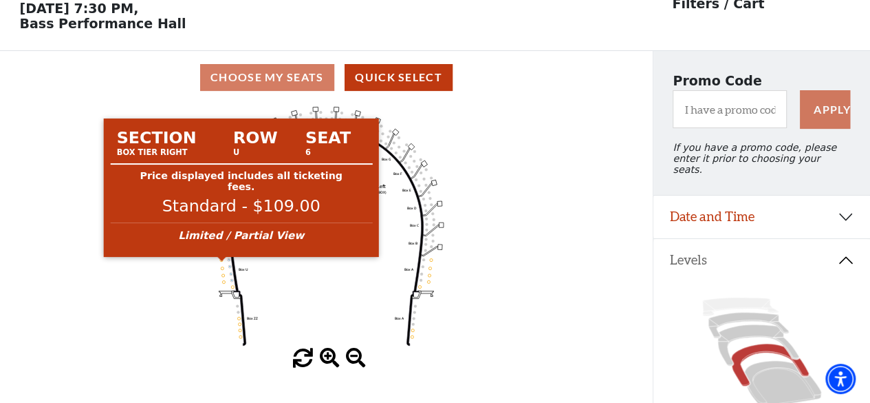
click at [222, 261] on body "Skip to main content Enable accessibility for low vision Open the accessibility…" at bounding box center [435, 138] width 870 height 403
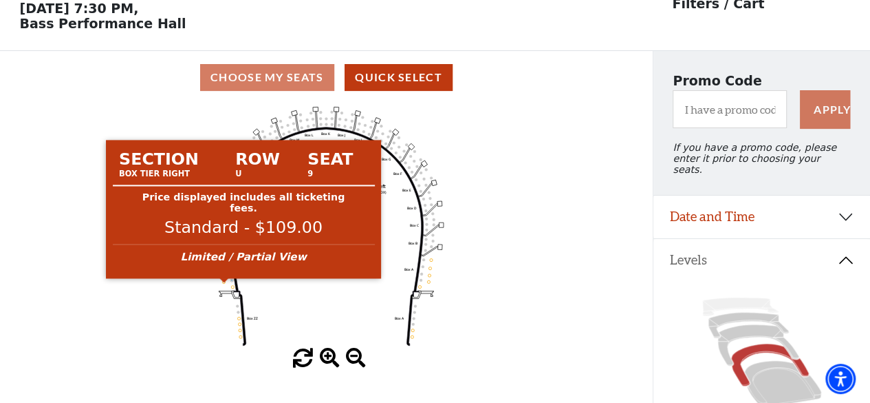
click at [225, 283] on circle at bounding box center [224, 281] width 3 height 3
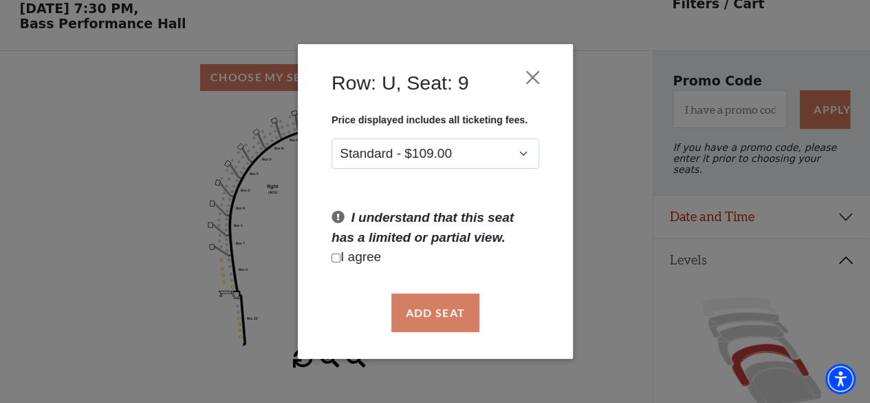
click at [339, 259] on input "Checkbox field" at bounding box center [336, 257] width 9 height 9
checkbox input "true"
click at [416, 314] on button "Add Seat" at bounding box center [435, 312] width 88 height 39
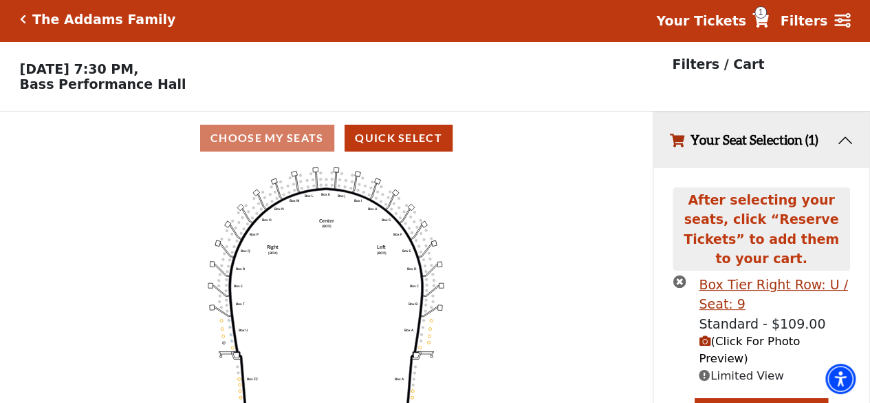
scroll to position [3, 0]
click at [705, 335] on icon "(Click For Photo Preview)" at bounding box center [705, 341] width 12 height 12
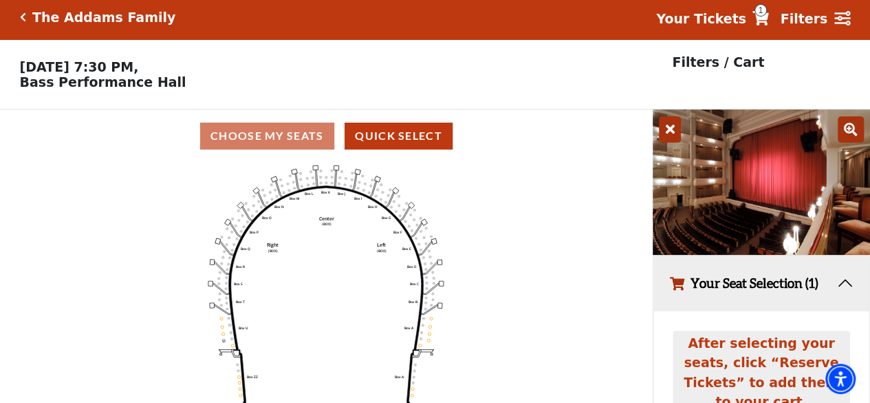
scroll to position [0, 0]
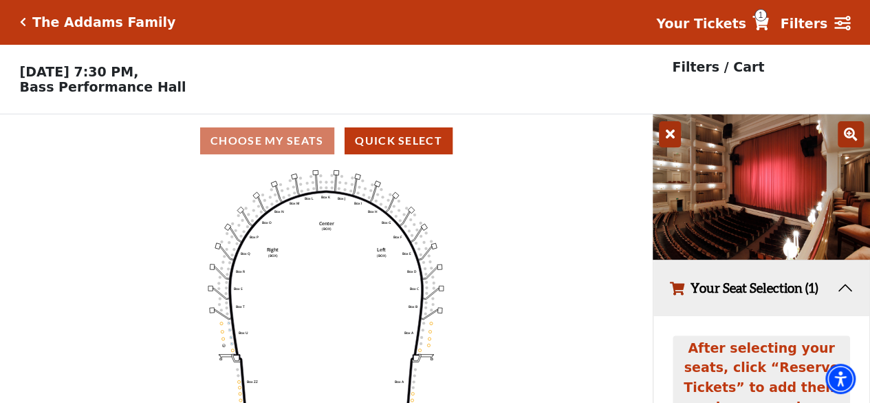
click at [23, 18] on icon "Click here to go back to filters" at bounding box center [23, 22] width 6 height 10
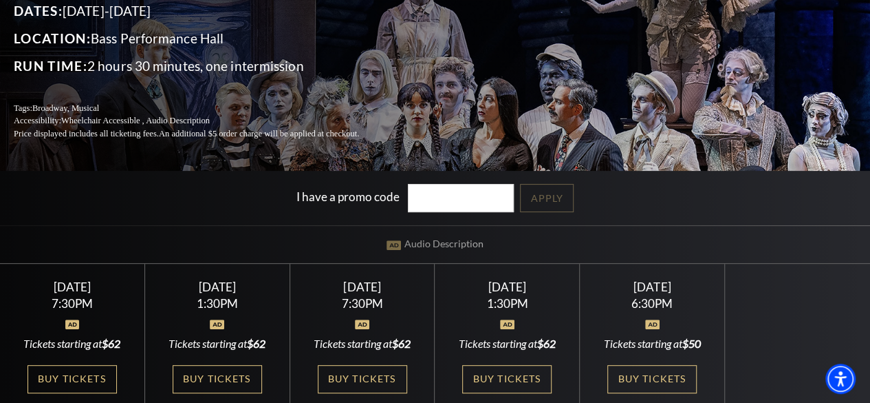
scroll to position [138, 0]
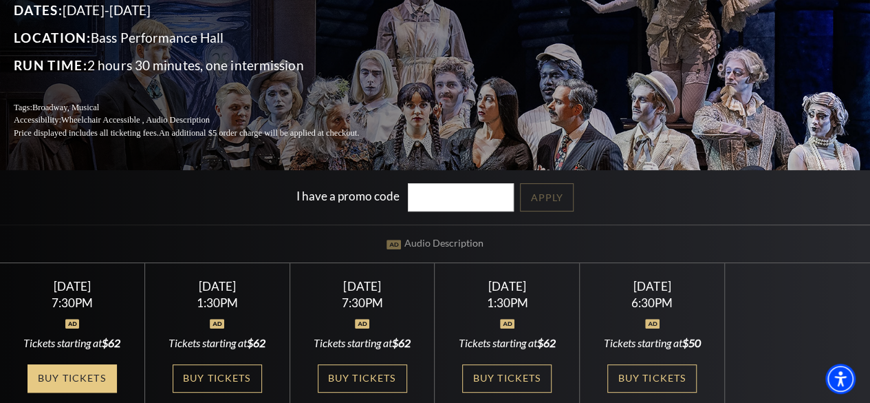
click at [88, 374] on link "Buy Tickets" at bounding box center [72, 378] width 89 height 28
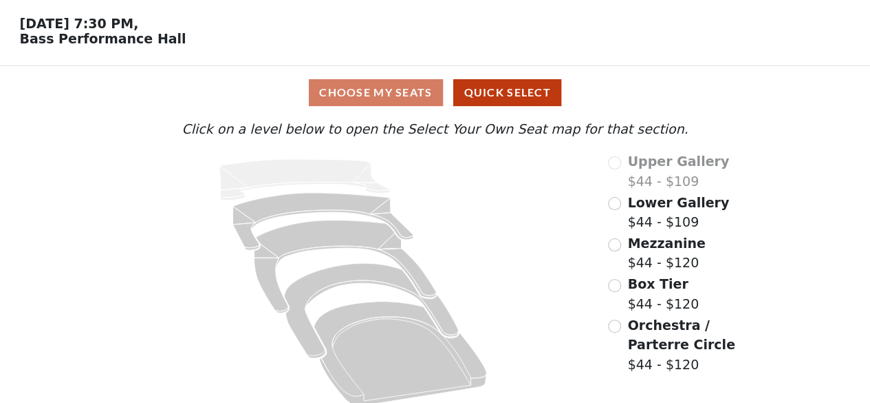
scroll to position [62, 0]
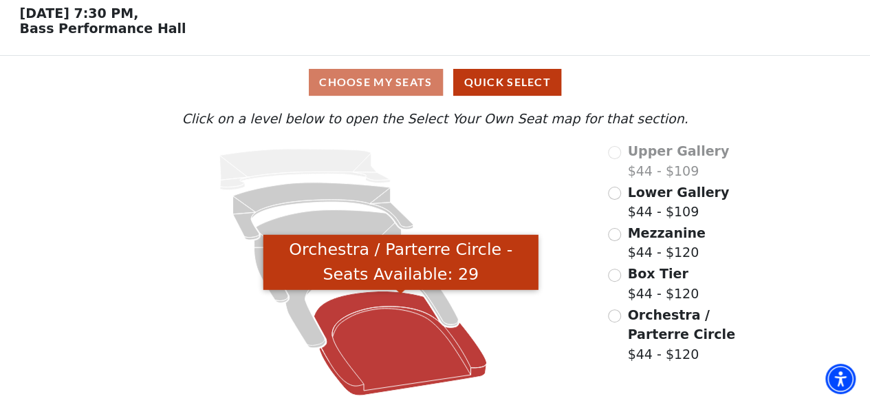
click at [371, 361] on icon "Orchestra / Parterre Circle - Seats Available: 29" at bounding box center [400, 343] width 173 height 105
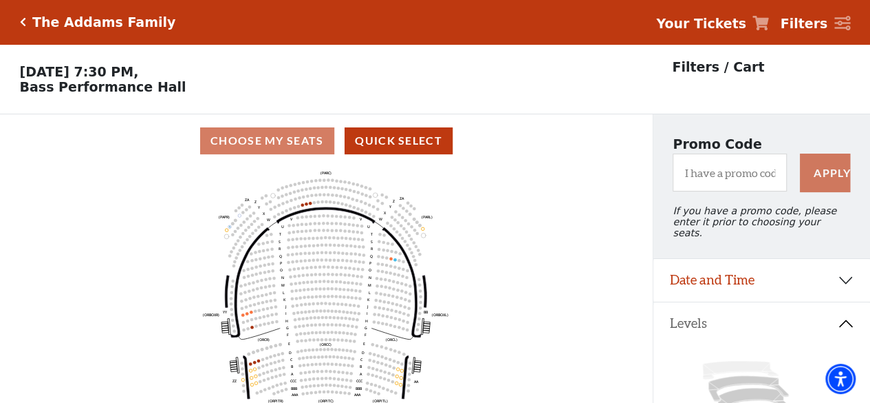
scroll to position [63, 0]
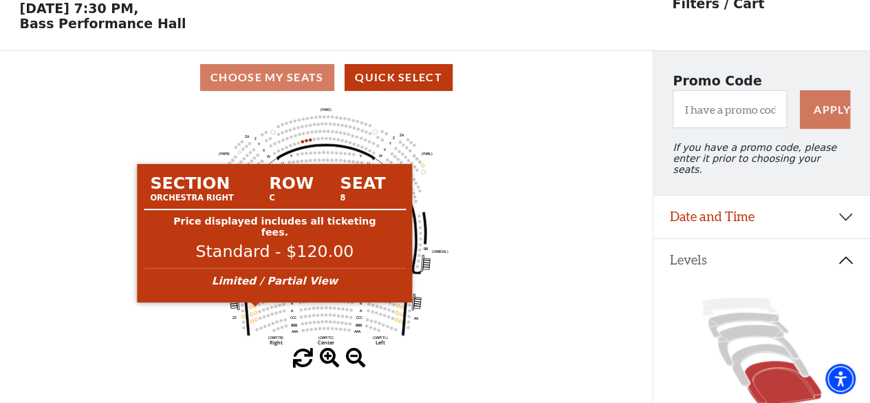
click at [256, 306] on circle at bounding box center [255, 304] width 3 height 3
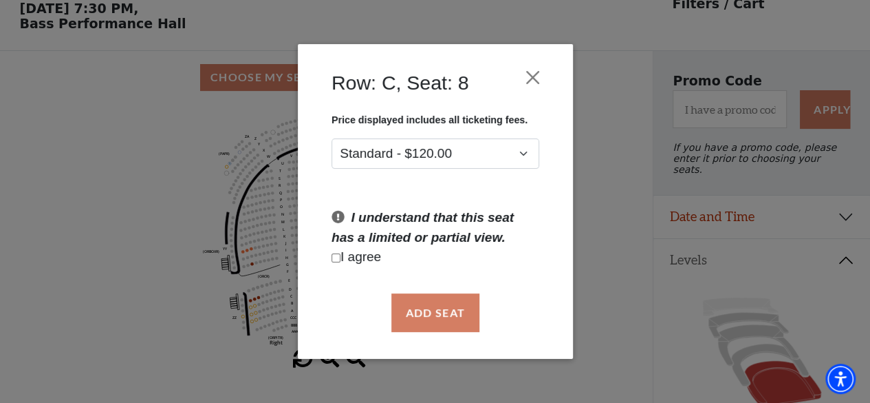
click at [337, 257] on input "Checkbox field" at bounding box center [336, 257] width 9 height 9
checkbox input "true"
click at [416, 325] on button "Add Seat" at bounding box center [435, 312] width 88 height 39
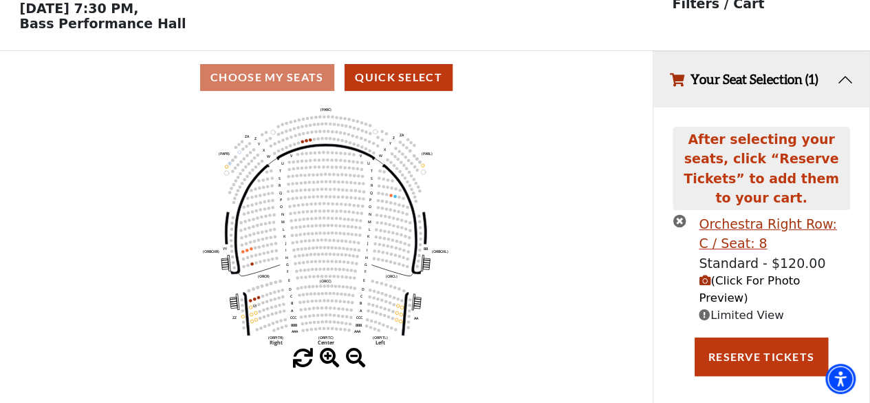
scroll to position [3, 0]
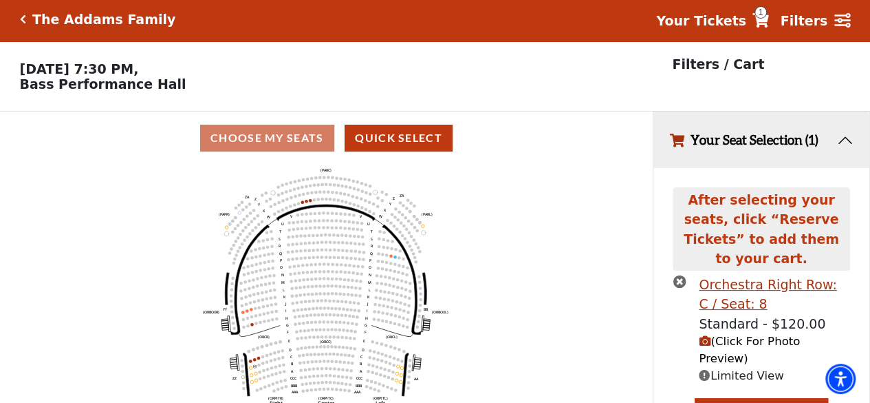
click at [703, 335] on icon "(Click For Photo Preview)" at bounding box center [705, 341] width 12 height 12
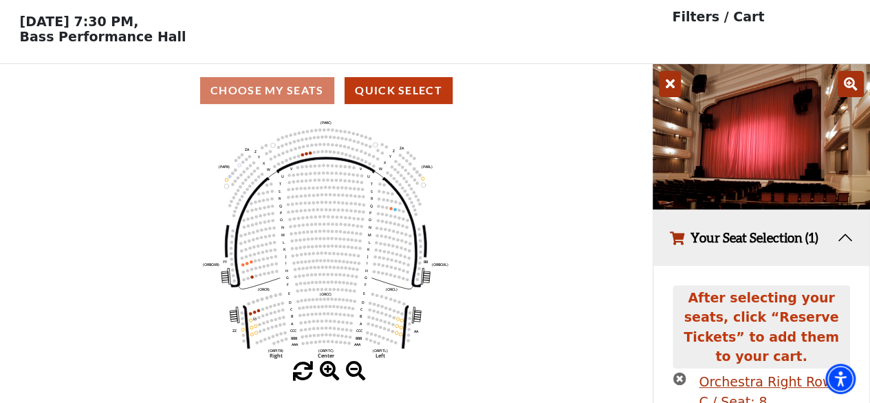
scroll to position [72, 0]
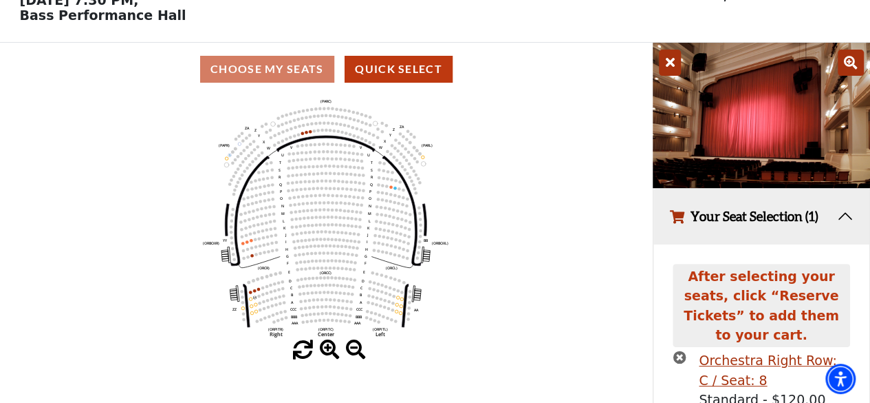
click at [249, 294] on icon "Left (ORPITL) Right (ORPITR) Center (ORPITC) ZZ AA YY BB ZA ZA (ORCL) (ORCR) (O…" at bounding box center [326, 218] width 588 height 244
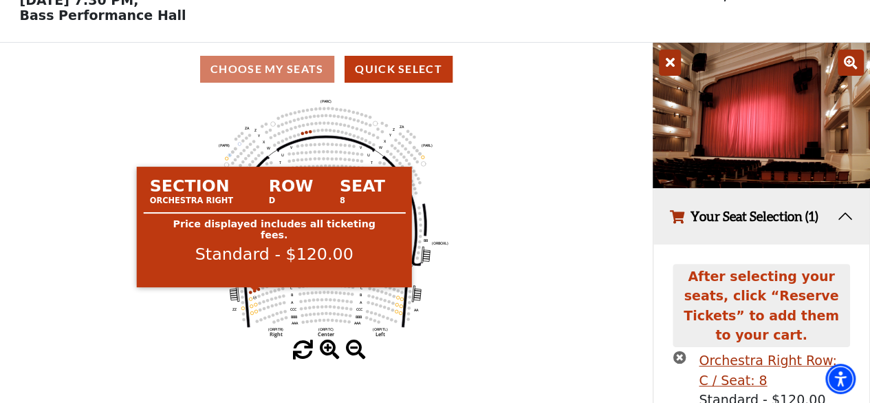
click at [254, 291] on circle at bounding box center [254, 289] width 3 height 3
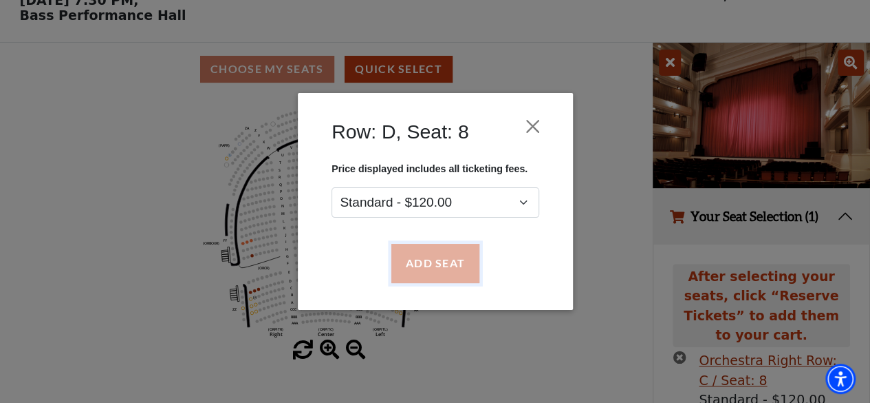
click at [455, 261] on button "Add Seat" at bounding box center [435, 263] width 88 height 39
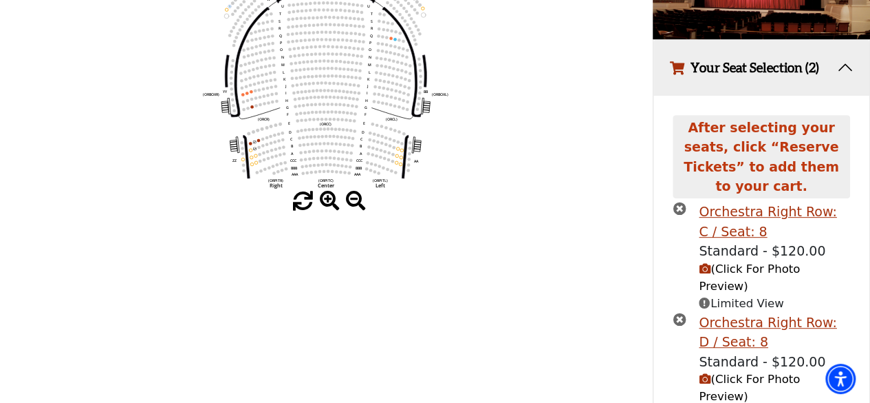
scroll to position [224, 0]
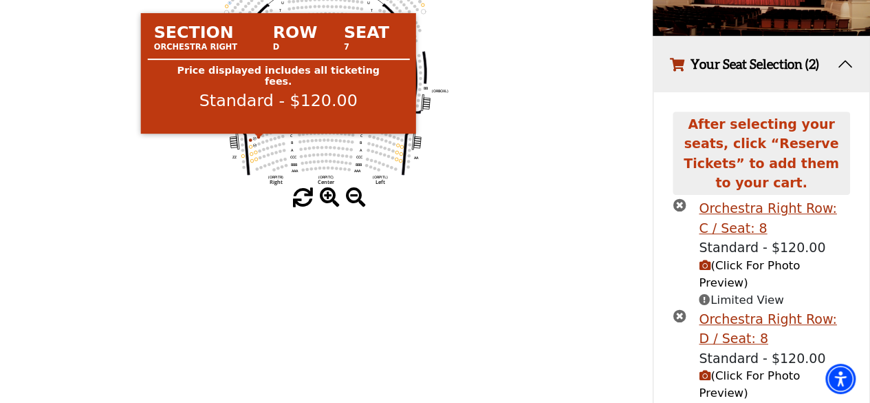
click at [259, 138] on circle at bounding box center [258, 136] width 3 height 3
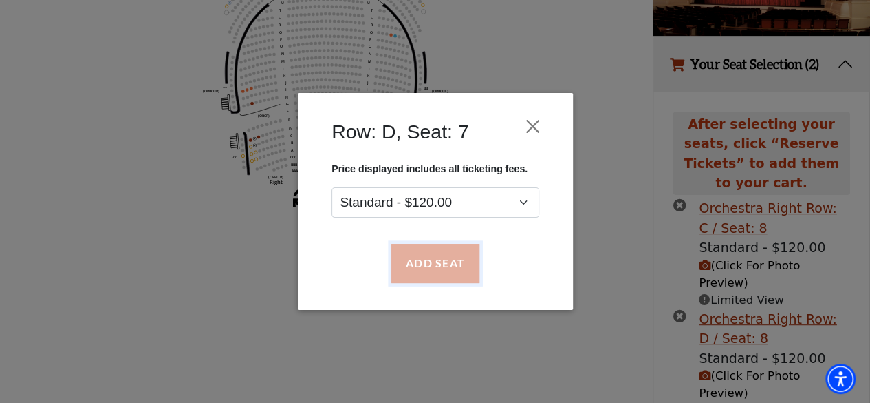
click at [422, 275] on button "Add Seat" at bounding box center [435, 263] width 88 height 39
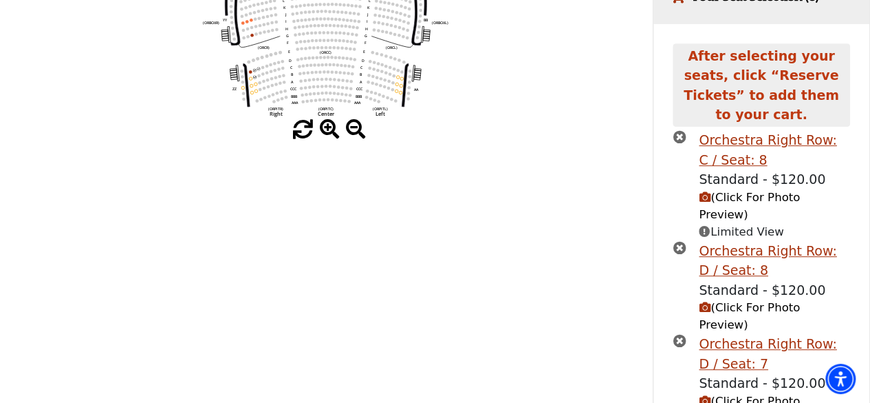
scroll to position [300, 0]
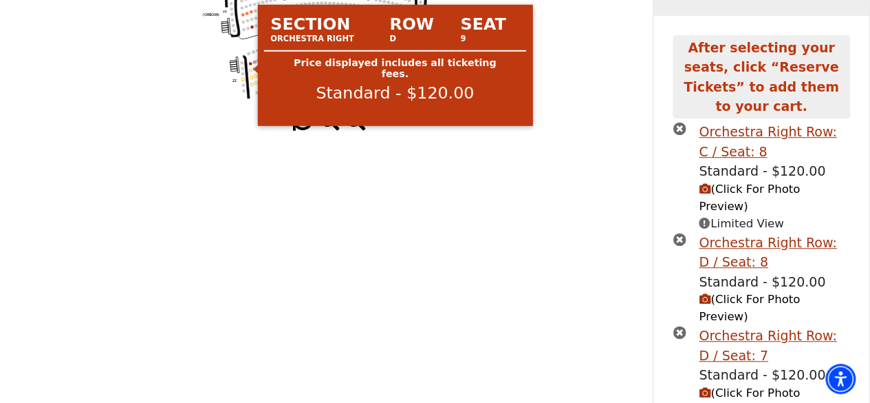
click at [250, 65] on circle at bounding box center [250, 63] width 3 height 3
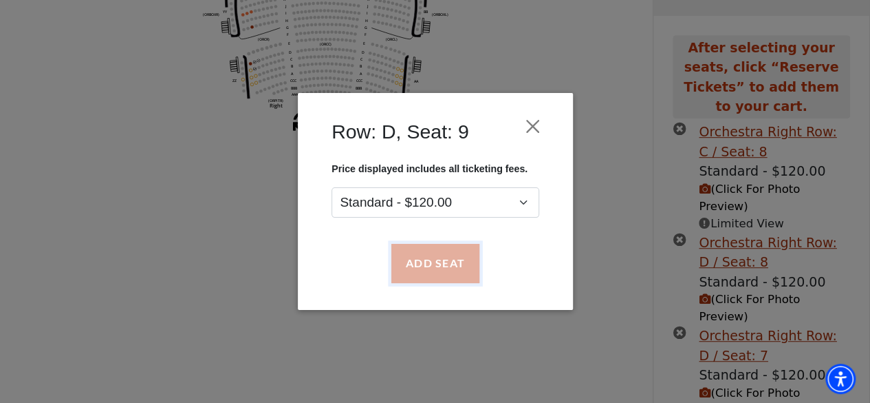
click at [444, 253] on button "Add Seat" at bounding box center [435, 263] width 88 height 39
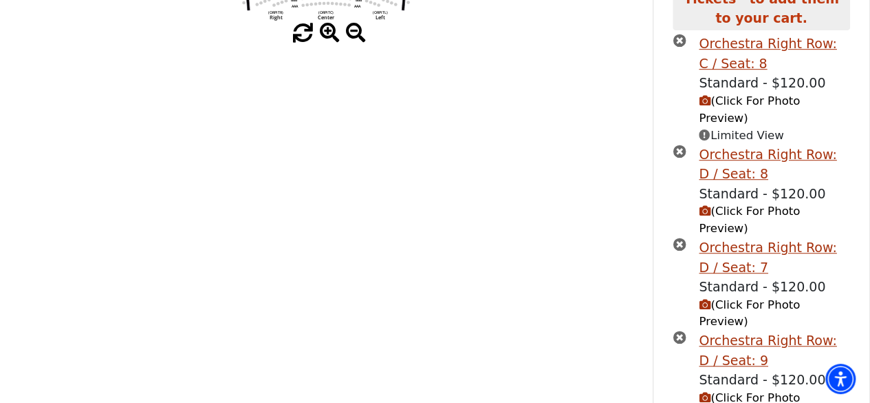
scroll to position [409, 0]
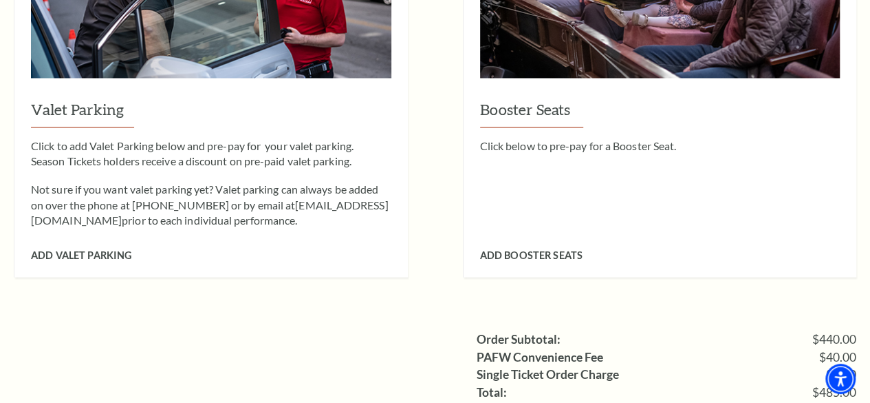
scroll to position [1376, 0]
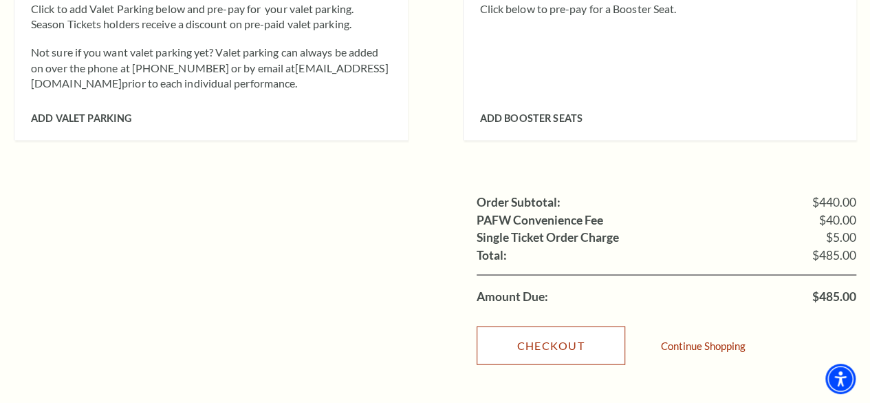
click at [614, 326] on link "Checkout" at bounding box center [551, 345] width 149 height 39
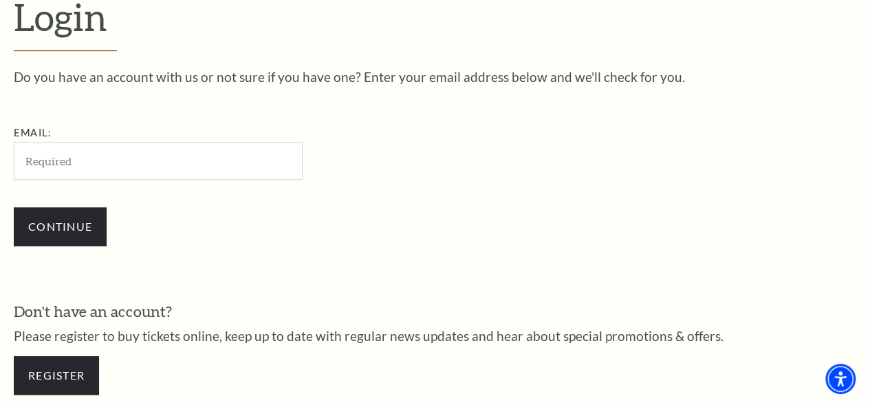
click at [242, 159] on input "Email:" at bounding box center [158, 161] width 289 height 38
type input "[EMAIL_ADDRESS][DOMAIN_NAME]"
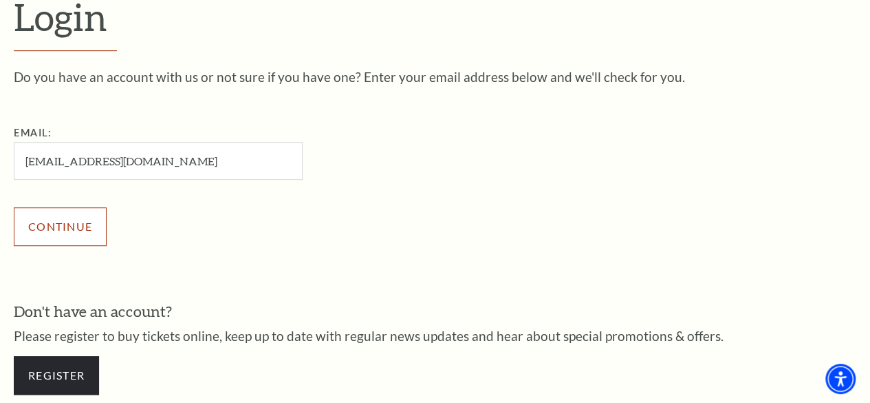
click at [94, 229] on input "Continue" at bounding box center [60, 226] width 93 height 39
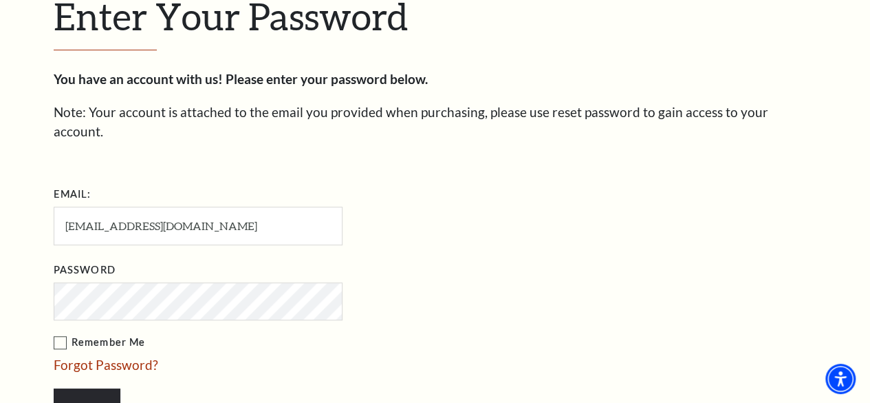
click at [61, 334] on label "Remember Me" at bounding box center [267, 342] width 427 height 17
click at [0, 0] on input "Remember Me" at bounding box center [0, 0] width 0 height 0
click at [80, 388] on input "Login" at bounding box center [87, 407] width 67 height 39
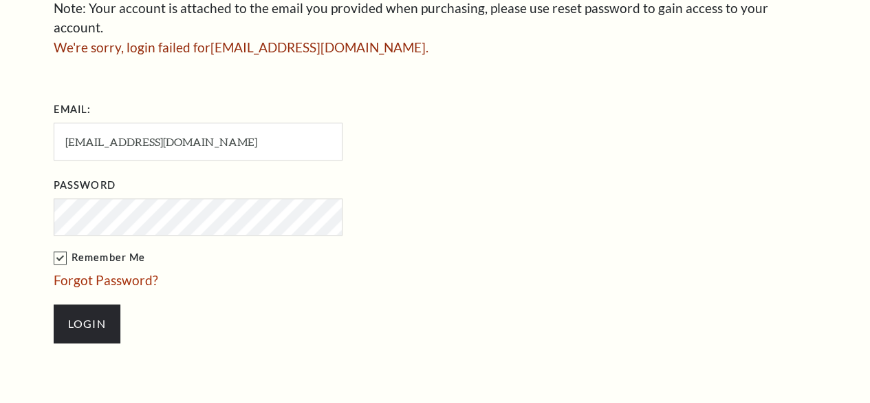
scroll to position [489, 0]
click at [82, 312] on input "Login" at bounding box center [87, 323] width 67 height 39
click at [69, 272] on link "Forgot Password?" at bounding box center [106, 280] width 105 height 16
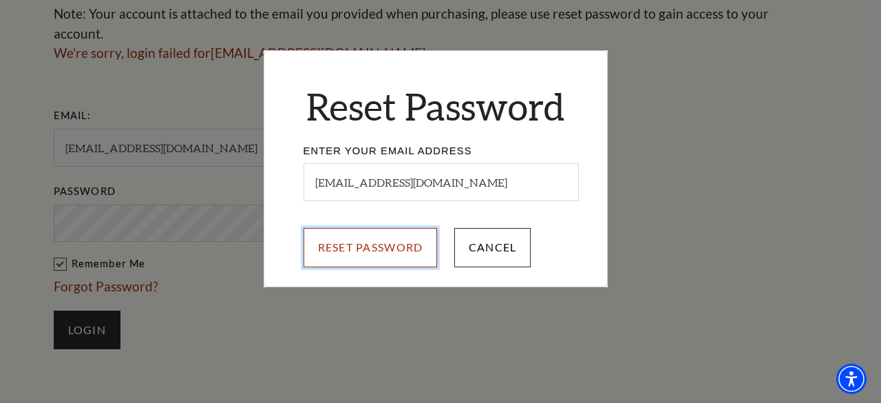
click at [350, 259] on input "Reset Password" at bounding box center [370, 247] width 134 height 39
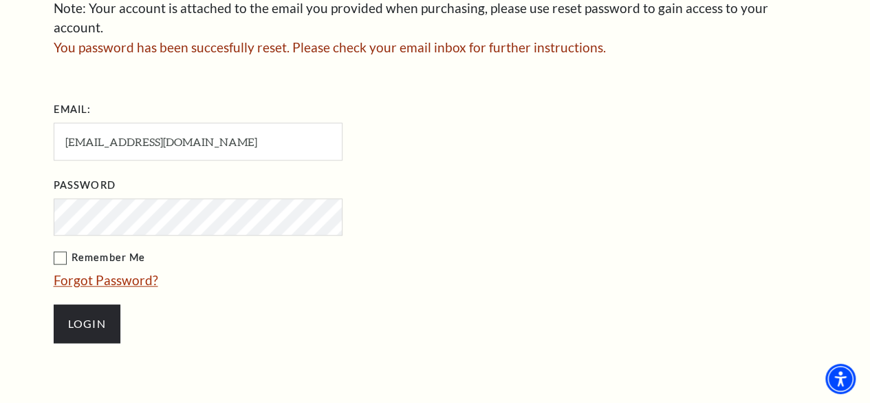
click at [78, 272] on link "Forgot Password?" at bounding box center [106, 280] width 105 height 16
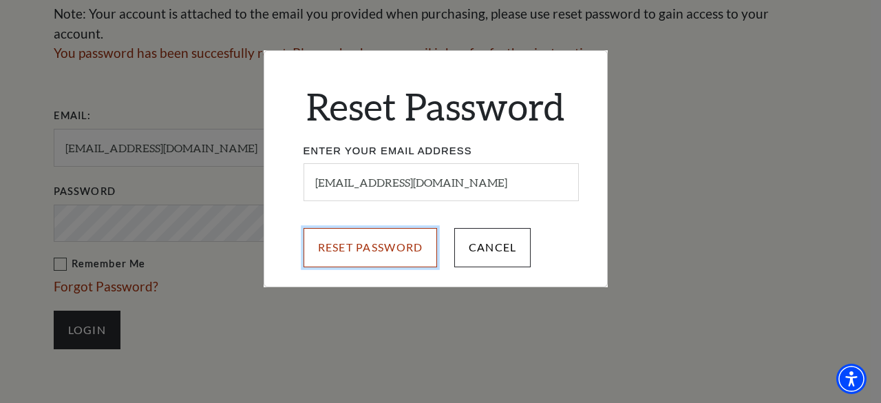
click at [376, 254] on input "Reset Password" at bounding box center [370, 247] width 134 height 39
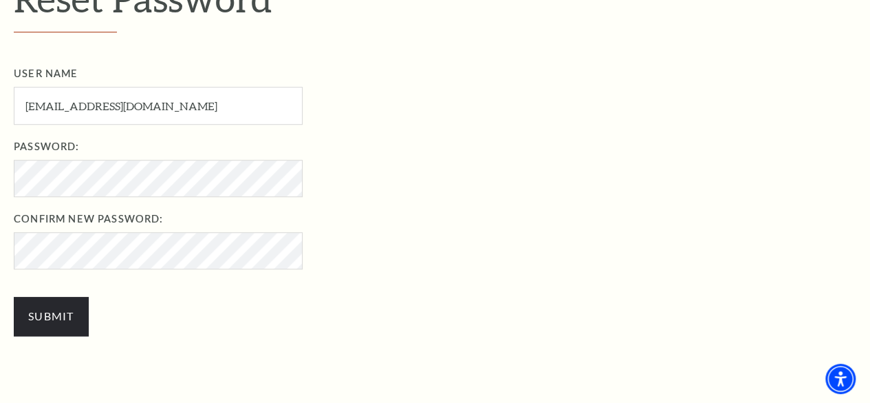
scroll to position [459, 0]
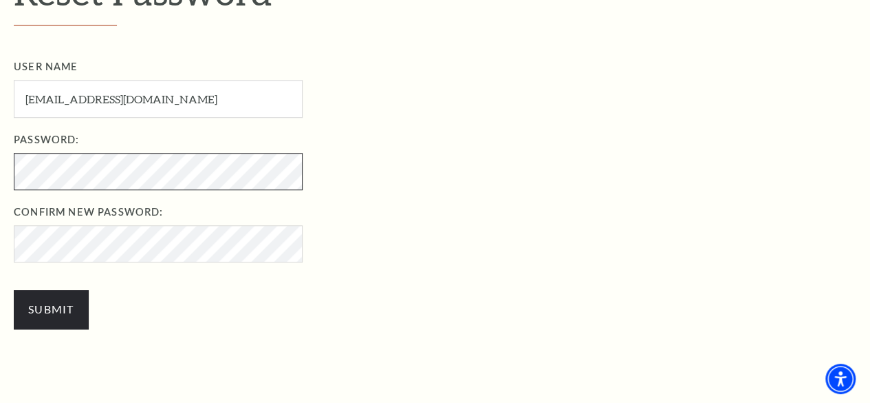
click at [12, 170] on div "My Account / Reset Password Reset Password User Name ambreev@gmail.com User Nam…" at bounding box center [435, 125] width 870 height 614
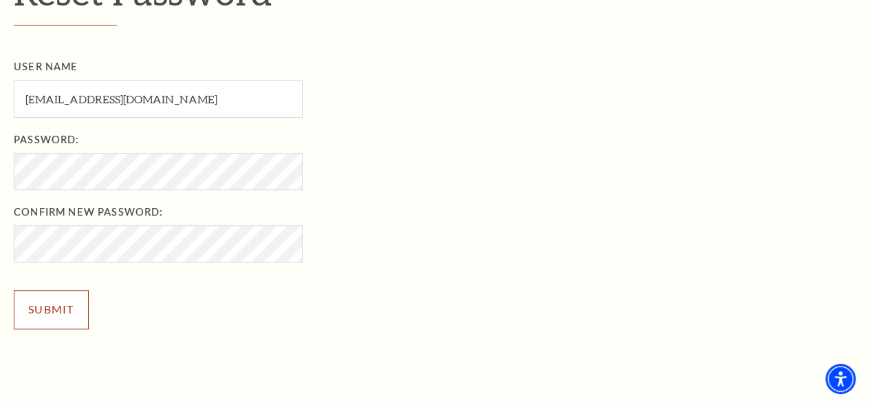
click at [50, 308] on input "Submit" at bounding box center [51, 309] width 75 height 39
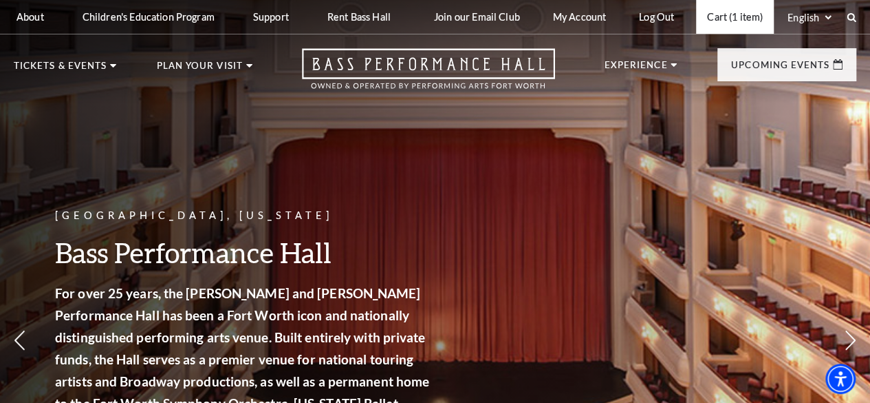
click at [722, 17] on link "Cart (1 item)" at bounding box center [735, 17] width 78 height 34
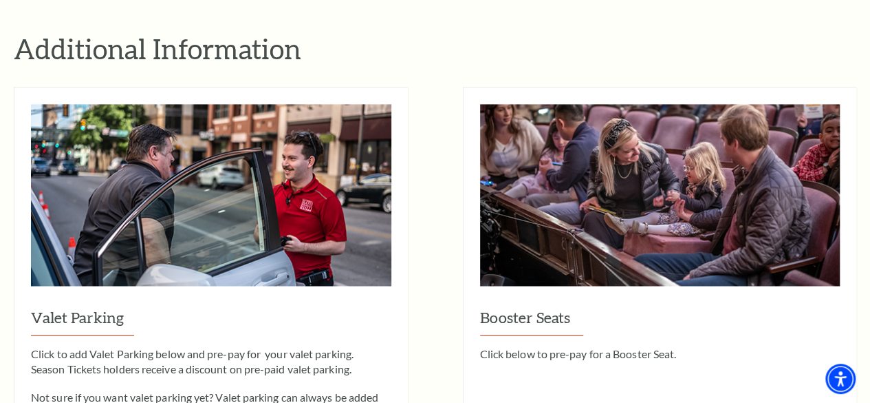
scroll to position [1307, 0]
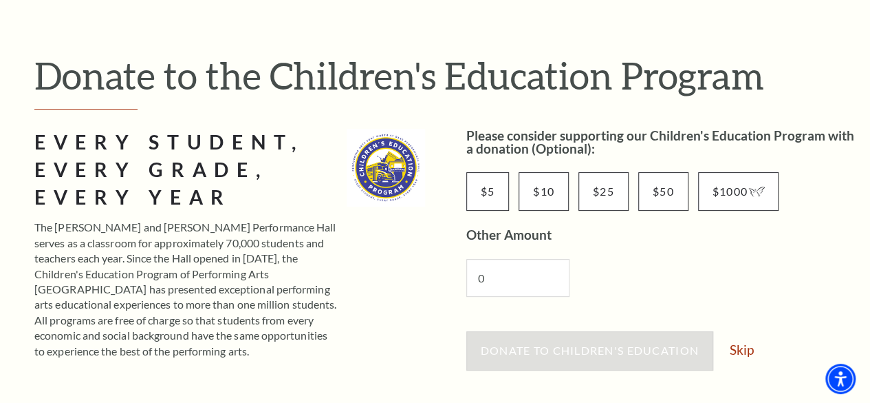
scroll to position [138, 0]
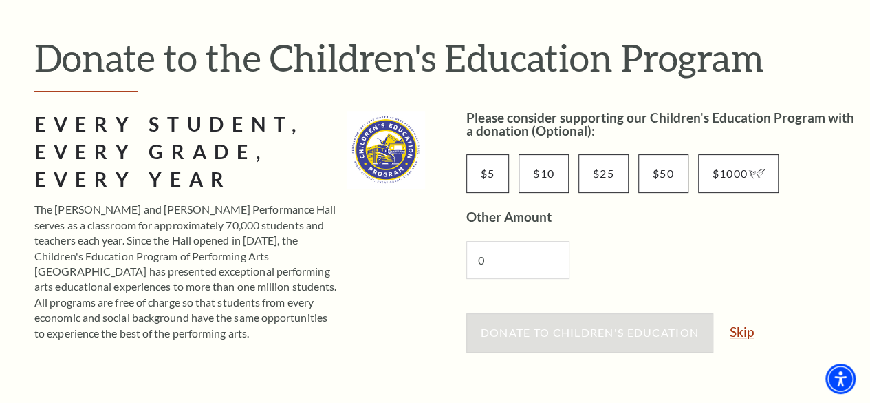
click at [745, 332] on link "Skip" at bounding box center [742, 331] width 24 height 13
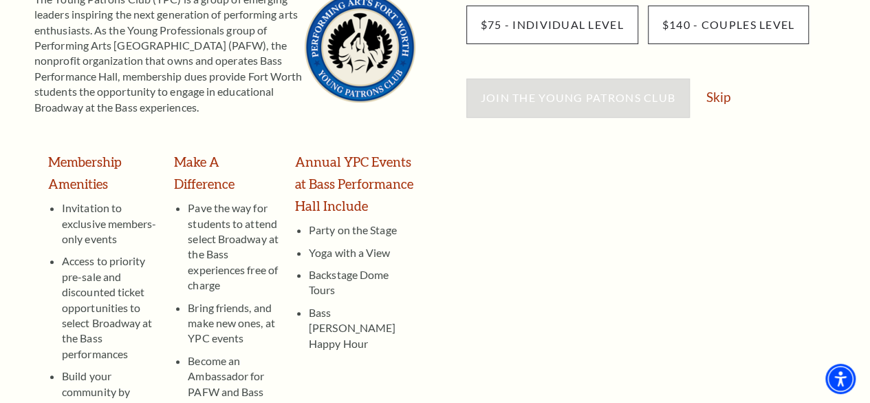
scroll to position [156, 0]
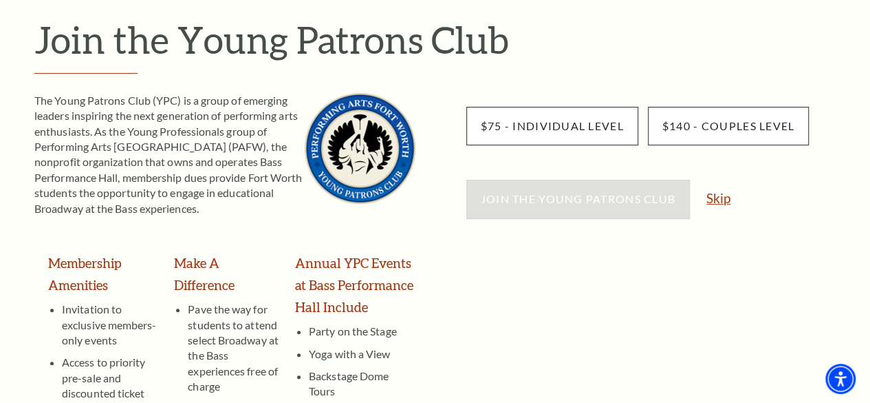
click at [710, 203] on link "Skip" at bounding box center [719, 197] width 24 height 13
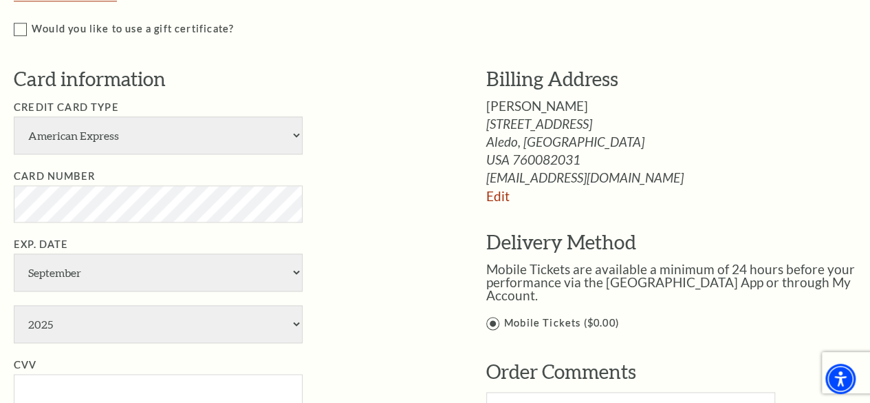
scroll to position [826, 0]
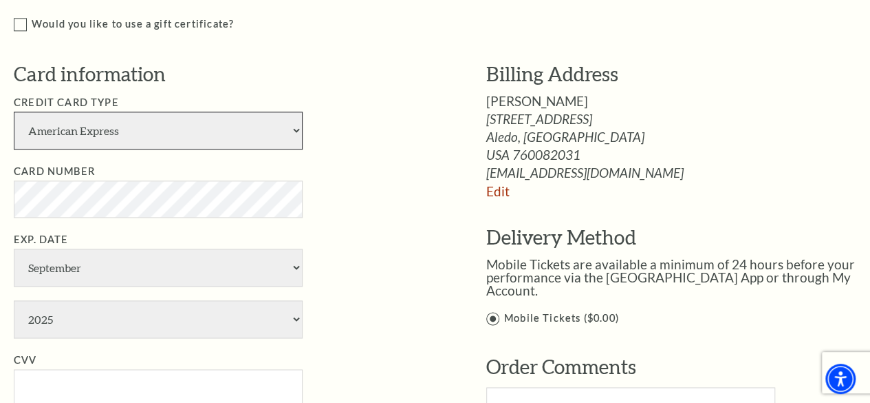
click at [292, 135] on select "American Express Visa Master Card Discover" at bounding box center [158, 130] width 289 height 38
select select "28"
click at [14, 111] on select "American Express Visa Master Card Discover" at bounding box center [158, 130] width 289 height 38
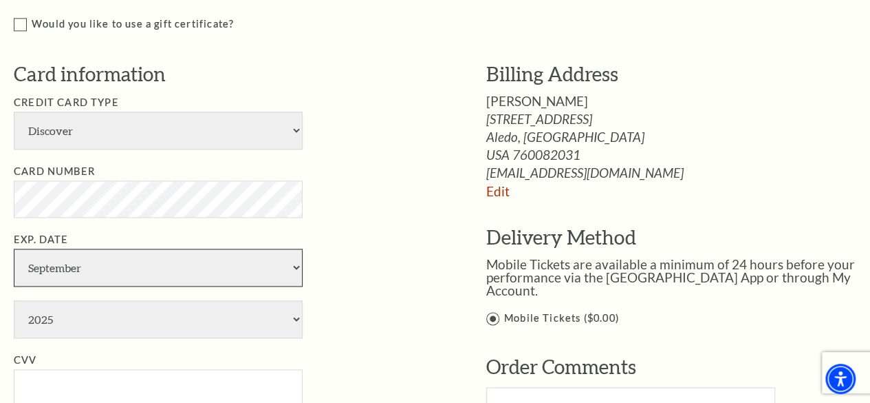
select select "3"
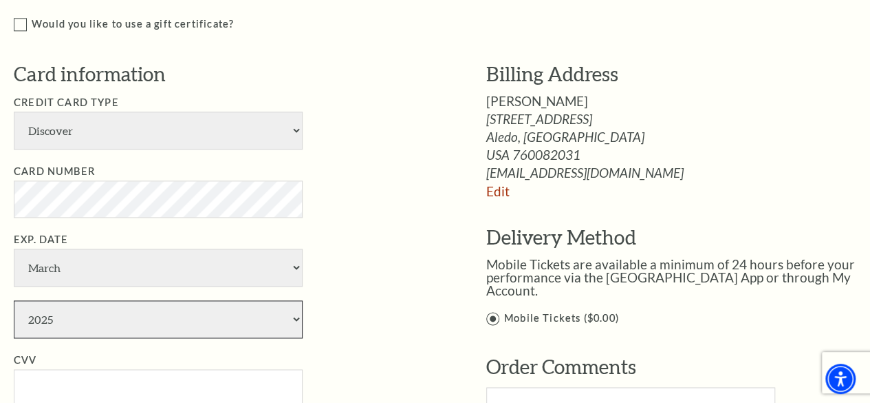
select select "2027"
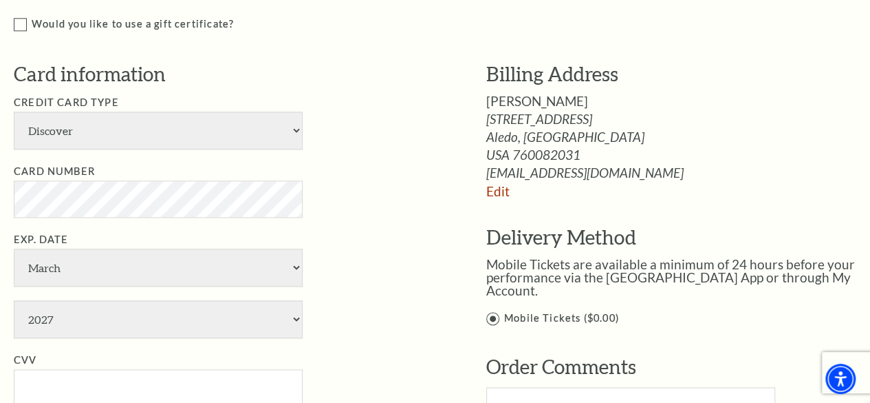
type input "[PERSON_NAME]"
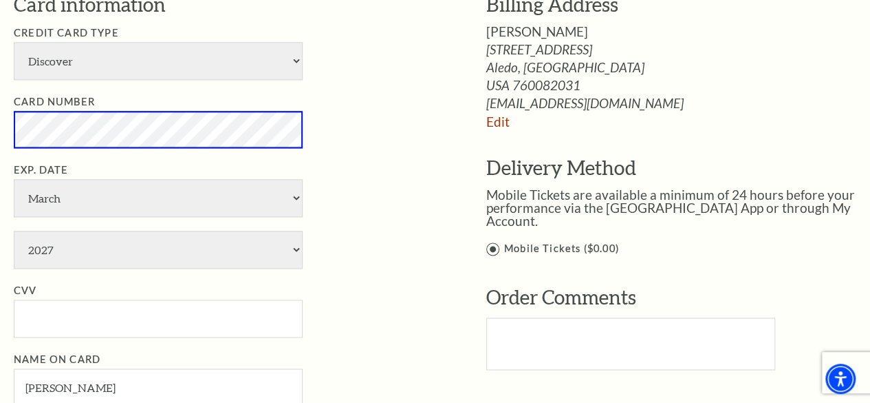
scroll to position [963, 0]
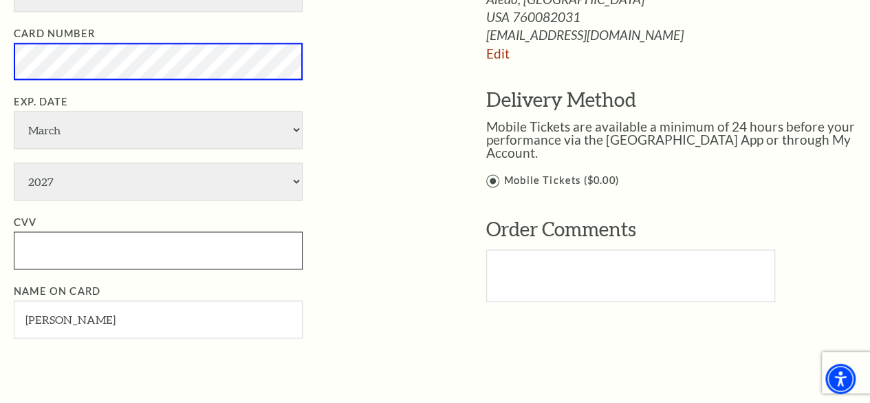
click at [282, 259] on input "CVV" at bounding box center [158, 250] width 289 height 38
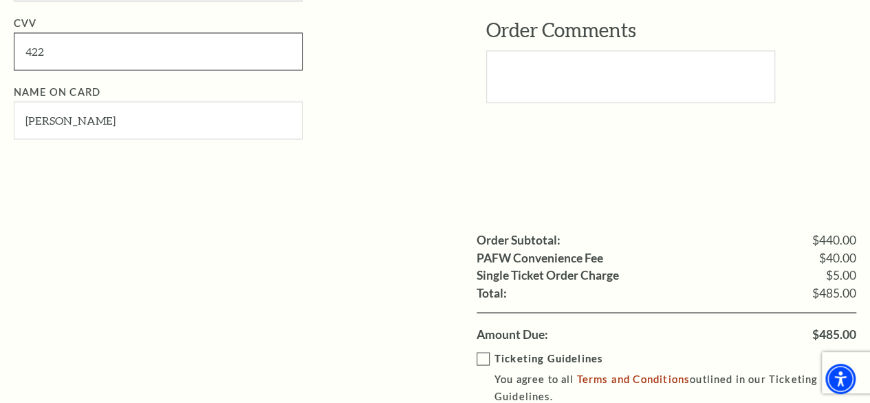
scroll to position [1170, 0]
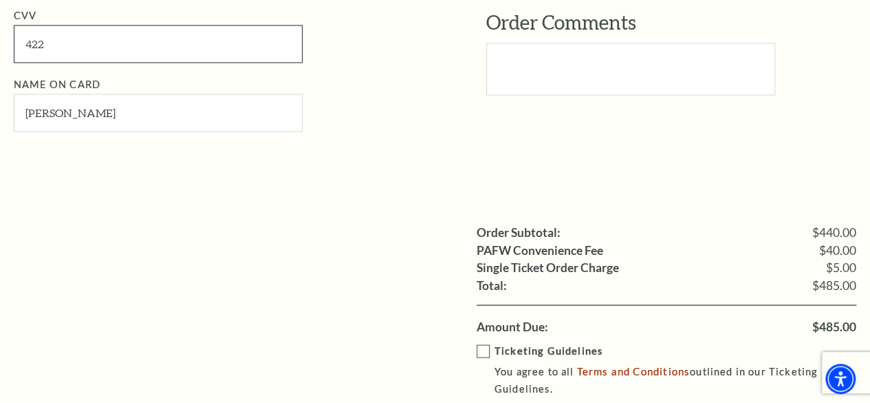
type input "422"
click at [480, 347] on label "Ticketing Guidelines You agree to all Terms and Conditions outlined in our Tick…" at bounding box center [677, 369] width 400 height 55
click at [0, 0] on input "Ticketing Guidelines You agree to all Terms and Conditions outlined in our Tick…" at bounding box center [0, 0] width 0 height 0
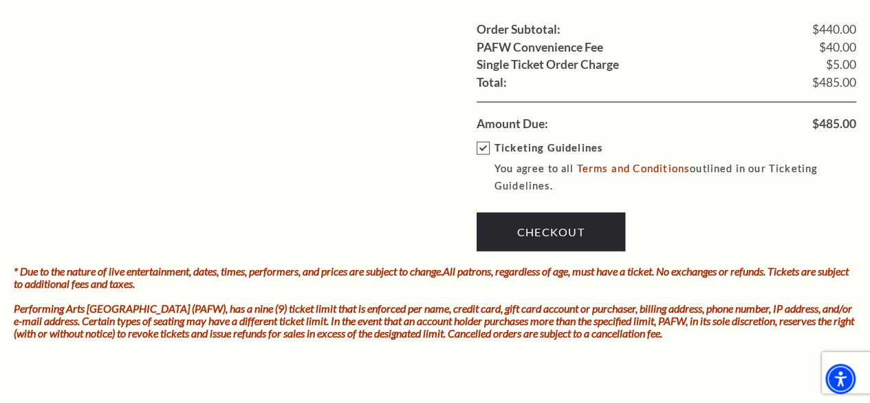
scroll to position [1376, 0]
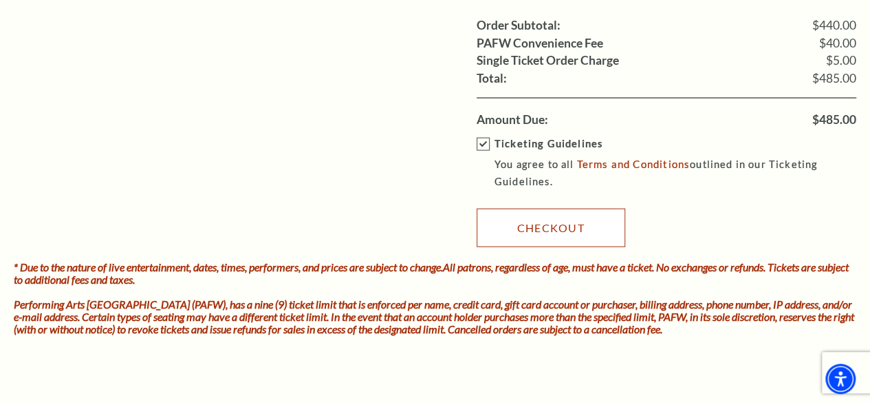
click at [527, 230] on link "Checkout" at bounding box center [551, 227] width 149 height 39
